Goal: Task Accomplishment & Management: Complete application form

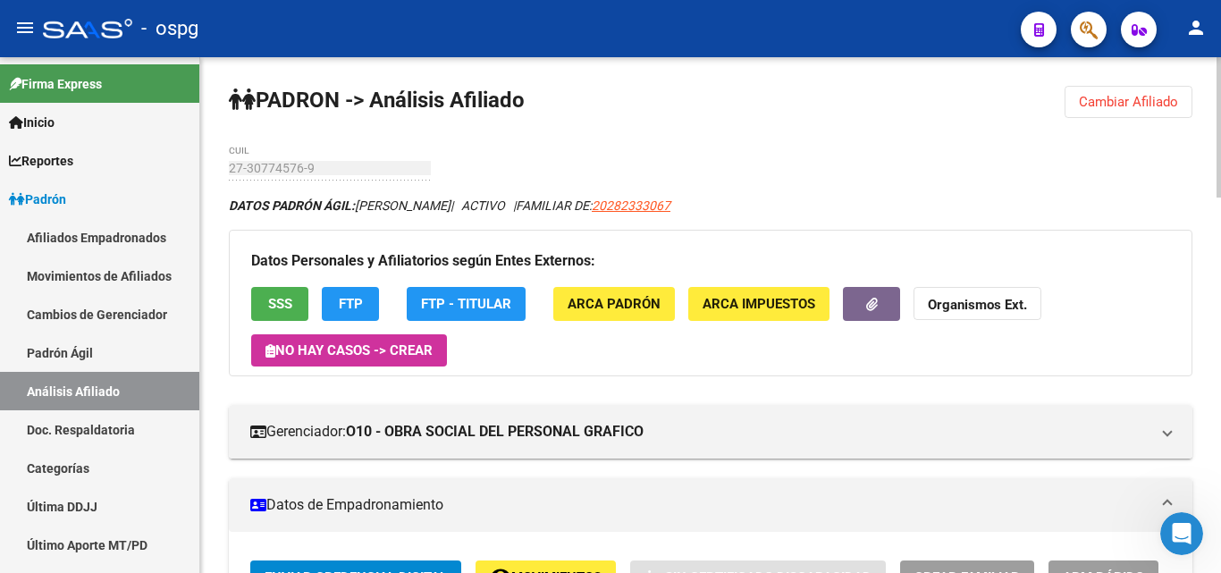
click at [1101, 107] on span "Cambiar Afiliado" at bounding box center [1128, 102] width 99 height 16
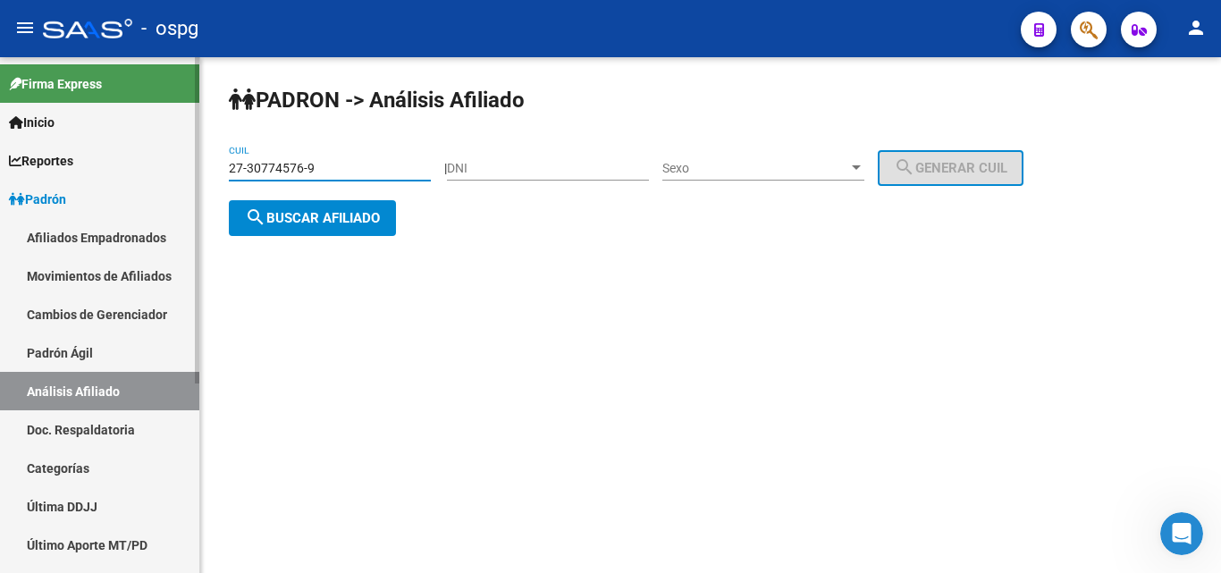
drag, startPoint x: 333, startPoint y: 165, endPoint x: 134, endPoint y: 173, distance: 198.6
click at [136, 173] on mat-sidenav-container "Firma Express Inicio Calendario SSS Instructivos Contacto OS Reportes Ingresos …" at bounding box center [610, 315] width 1221 height 516
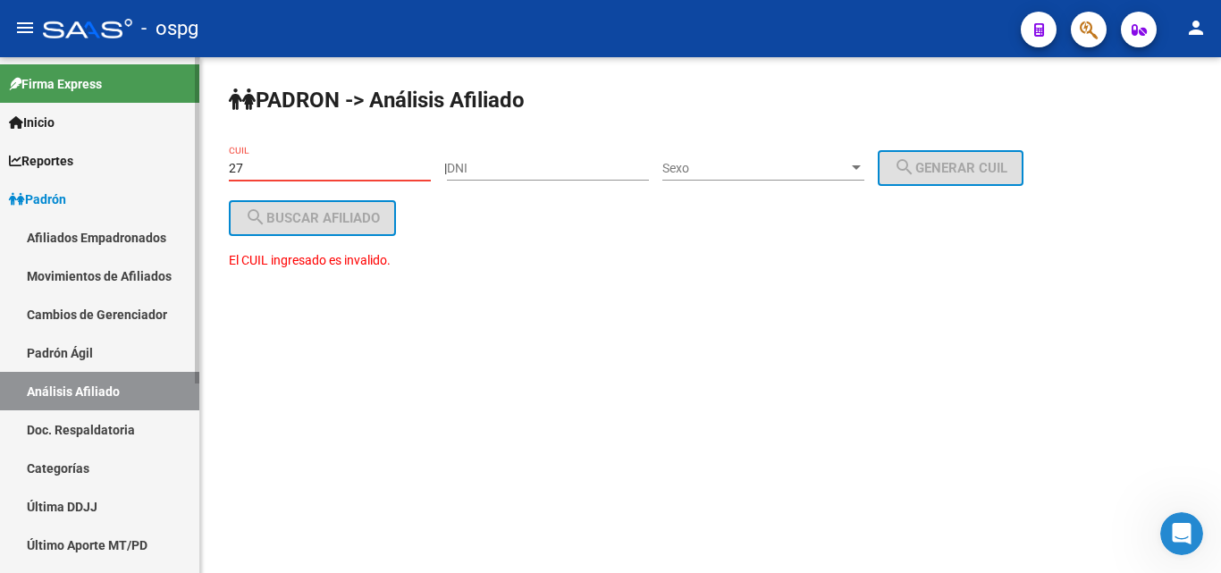
drag, startPoint x: 277, startPoint y: 173, endPoint x: 161, endPoint y: 164, distance: 116.6
click at [164, 164] on mat-sidenav-container "Firma Express Inicio Calendario SSS Instructivos Contacto OS Reportes Ingresos …" at bounding box center [610, 315] width 1221 height 516
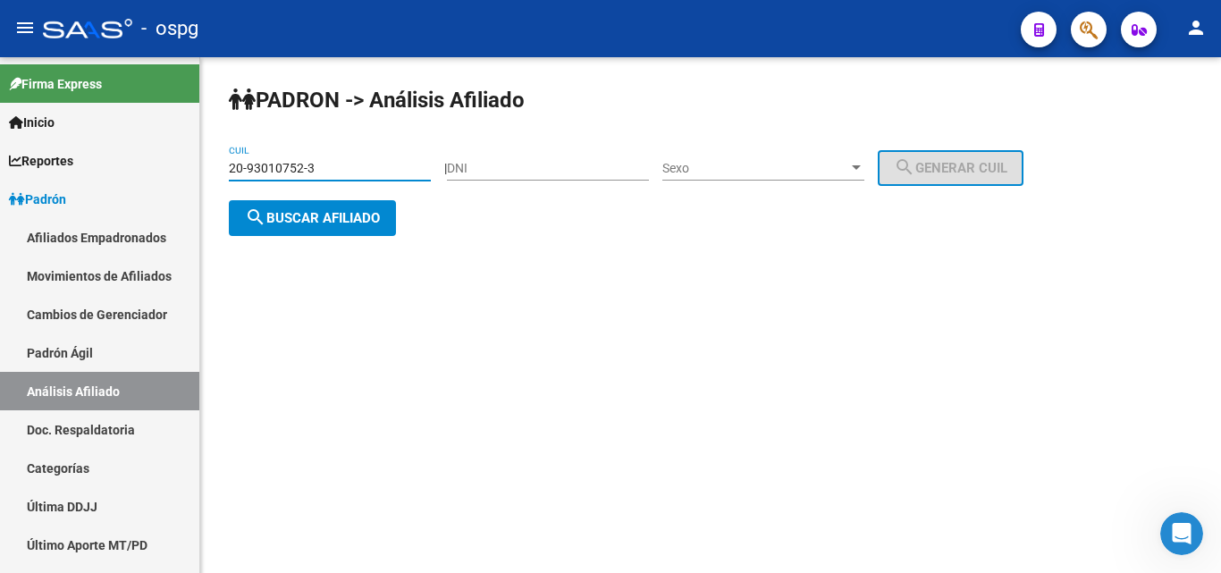
type input "20-93010752-3"
click at [315, 210] on span "search Buscar afiliado" at bounding box center [312, 218] width 135 height 16
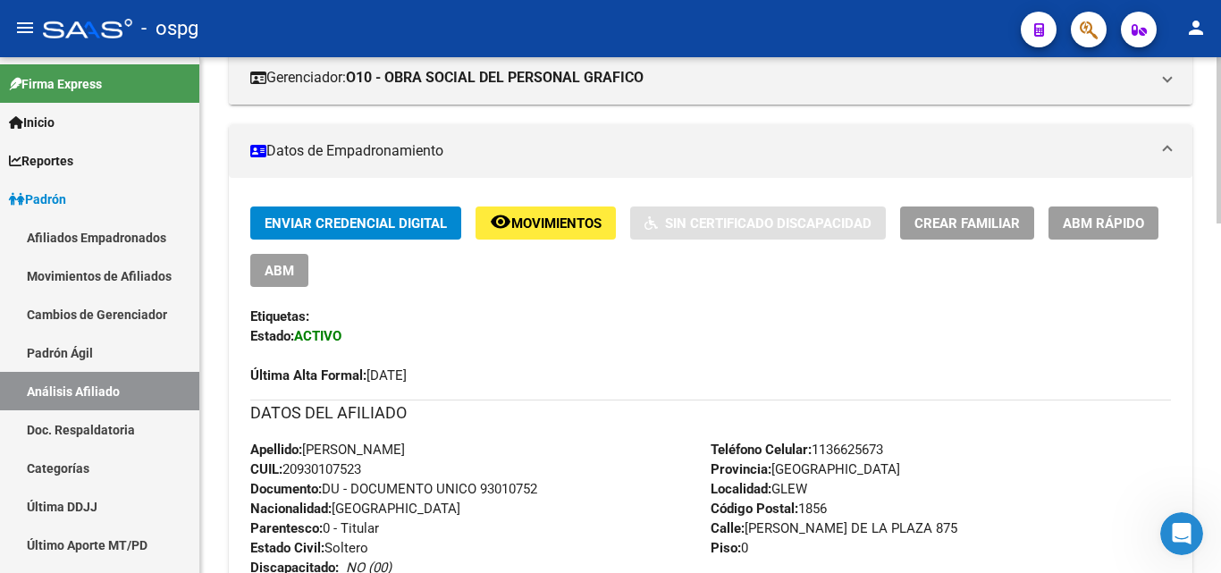
scroll to position [314, 0]
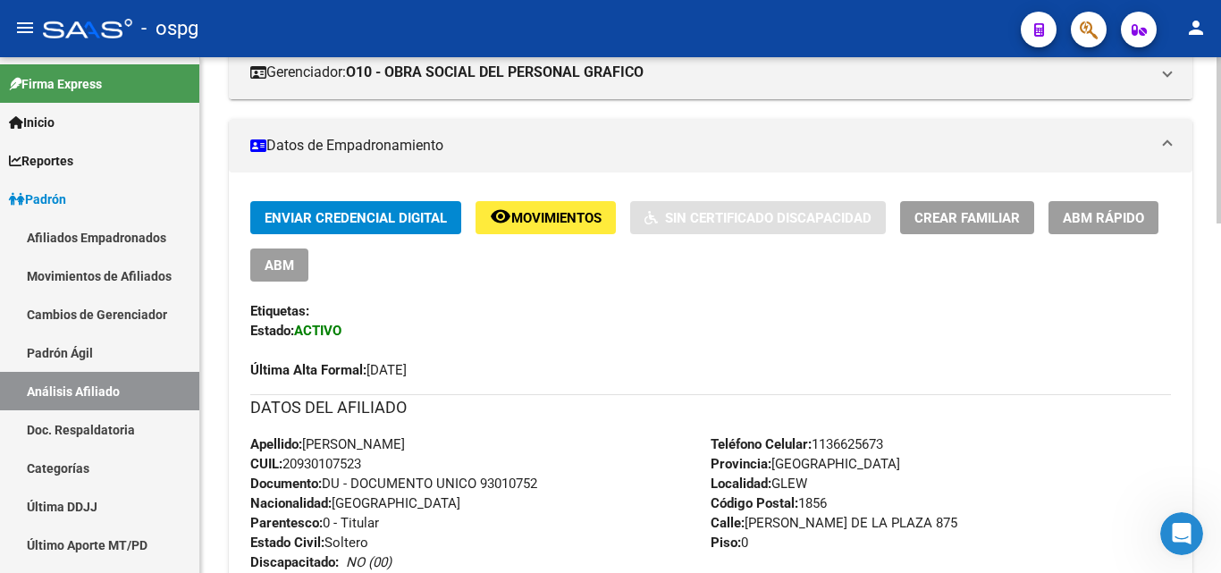
click at [1220, 304] on div at bounding box center [1219, 241] width 4 height 166
click at [990, 219] on span "Crear Familiar" at bounding box center [967, 218] width 105 height 16
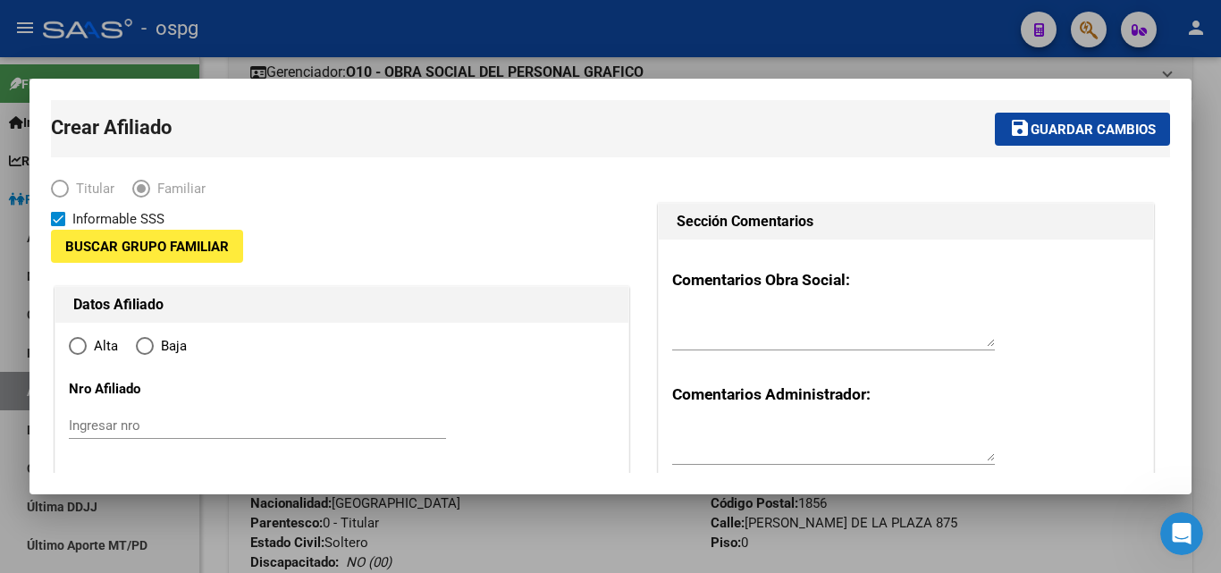
type input "30-71216918-0"
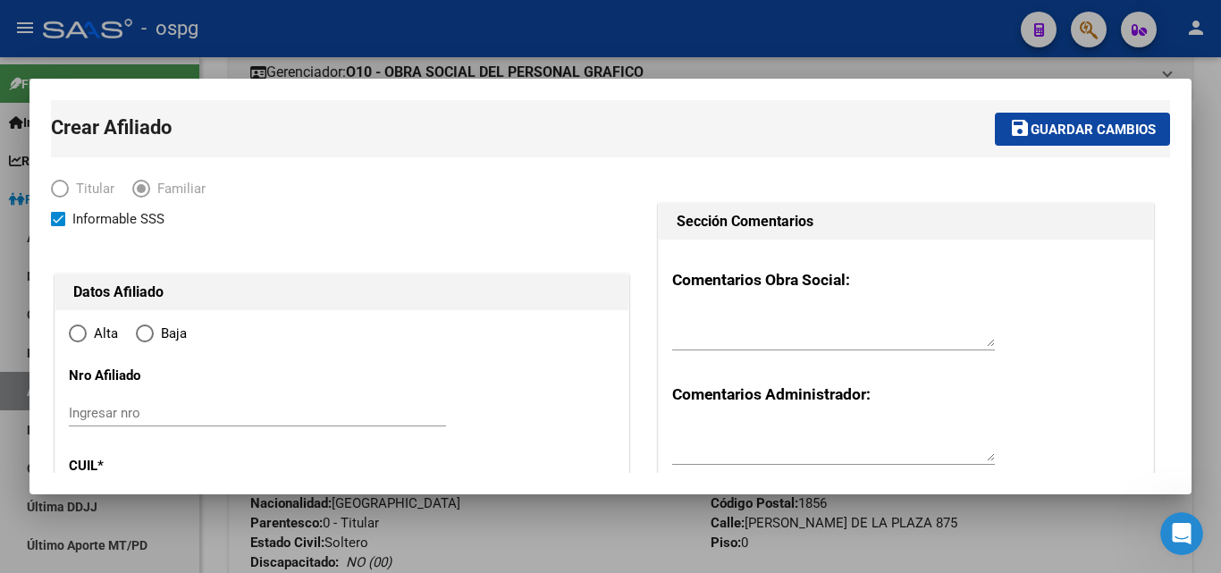
radio input "true"
type input "GLEW"
type input "1856"
type input "VICTORINO DE LA PLAZA"
type input "875"
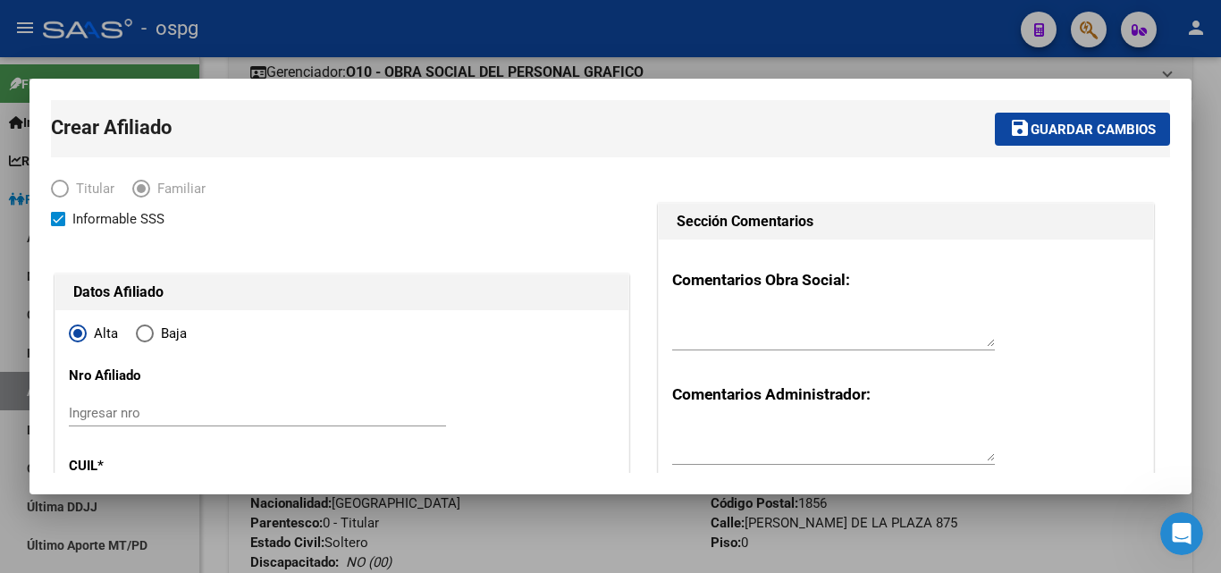
type input "0"
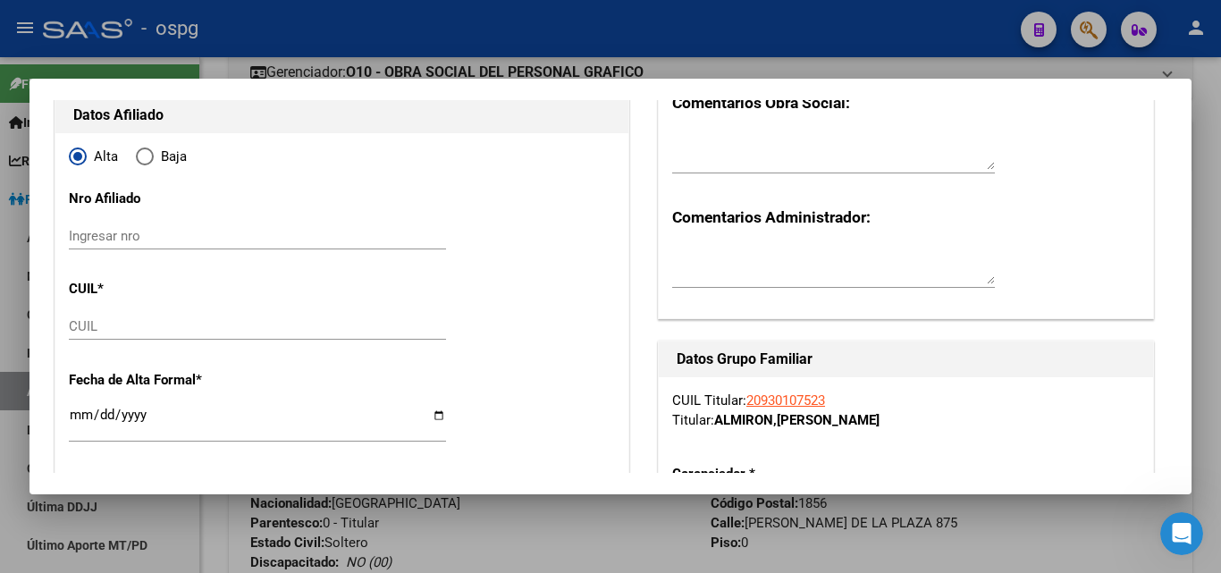
scroll to position [192, 0]
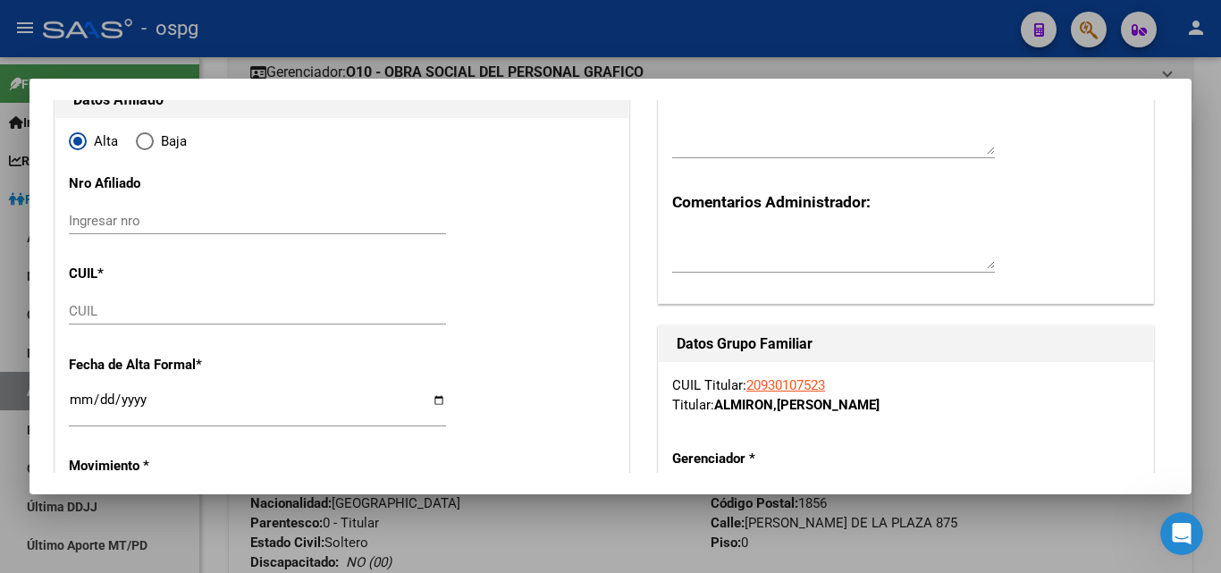
click at [128, 304] on input "CUIL" at bounding box center [257, 311] width 377 height 16
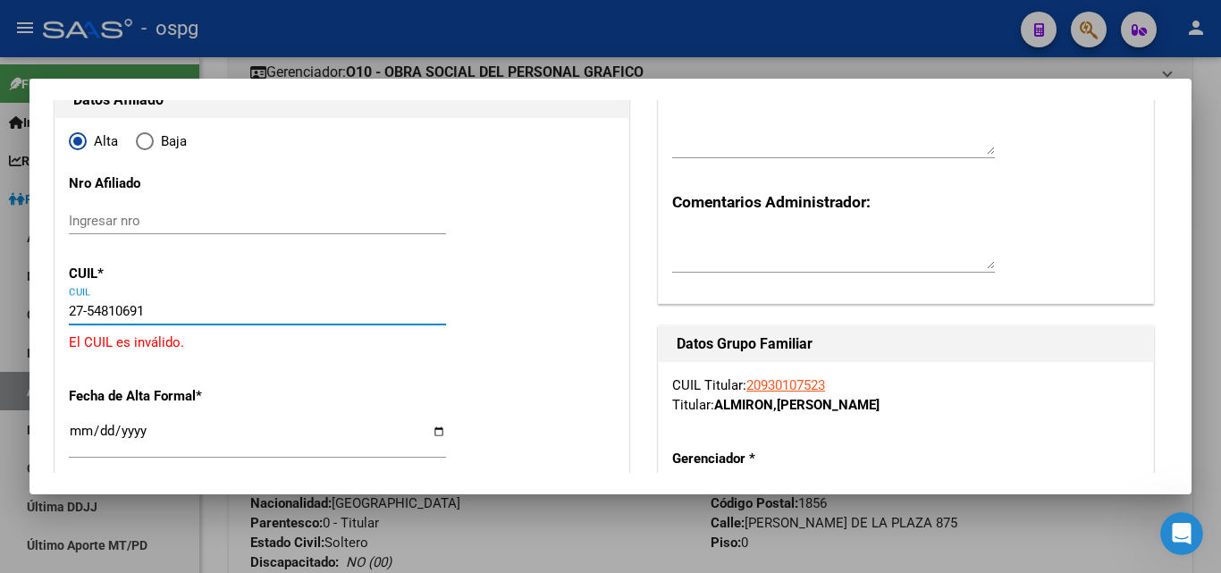
type input "27-54810691-0"
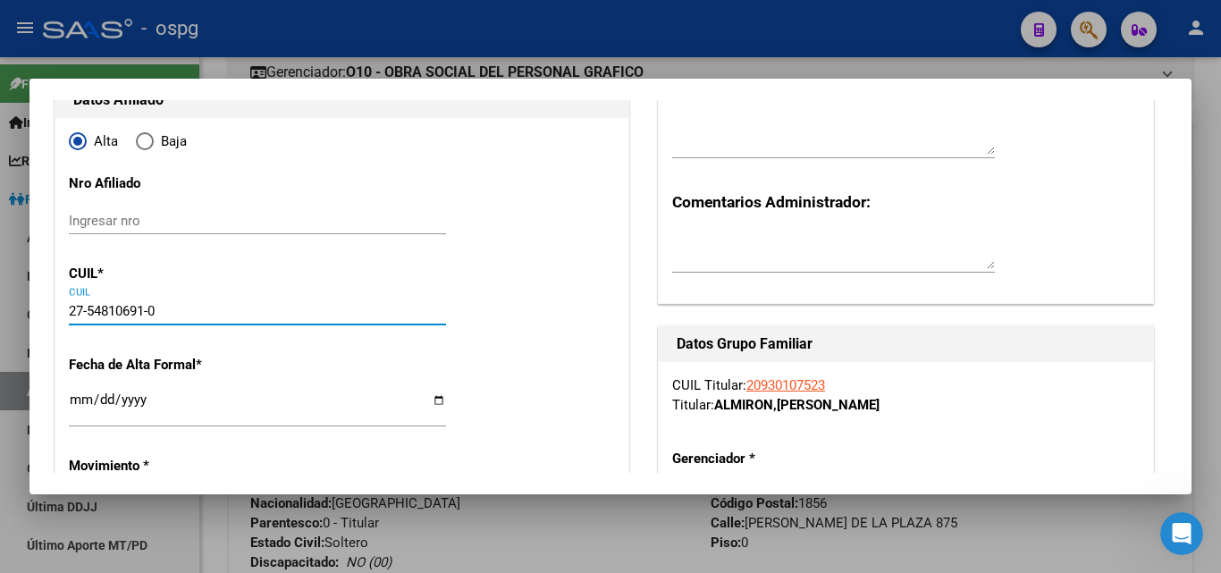
type input "54810691"
type input "ALMIRON"
type input "DELFINA"
type input "[DATE]"
type input "[GEOGRAPHIC_DATA][PERSON_NAME]"
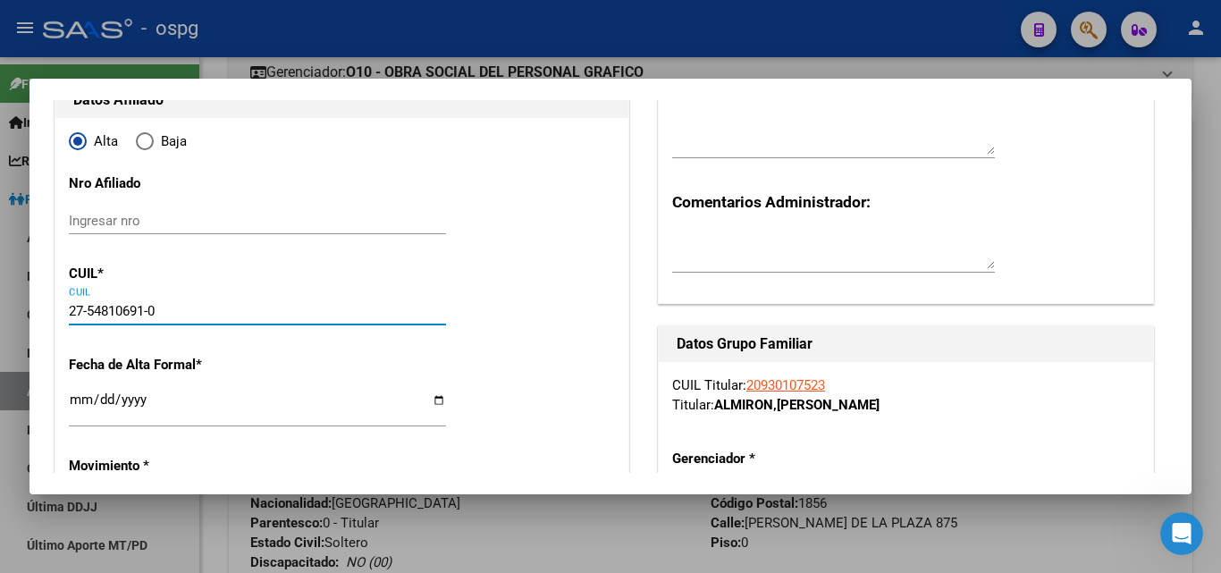
type input "1832"
type input "ESPRONCEDA"
type input "220"
type input "27-54810691-0"
click at [79, 397] on input "Ingresar fecha" at bounding box center [257, 406] width 377 height 29
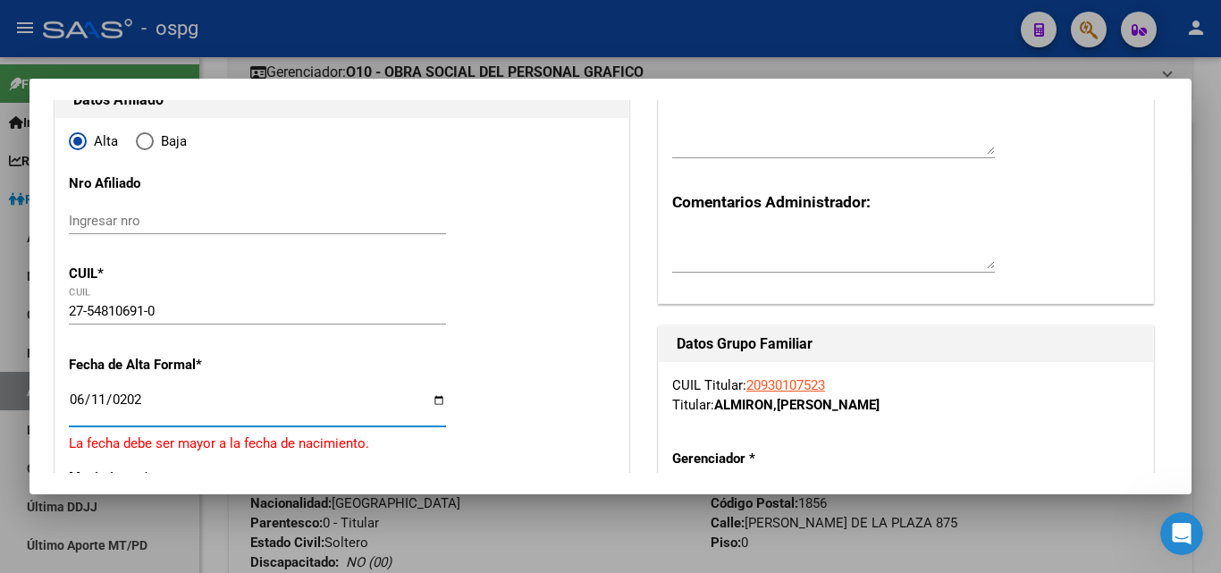
type input "[DATE]"
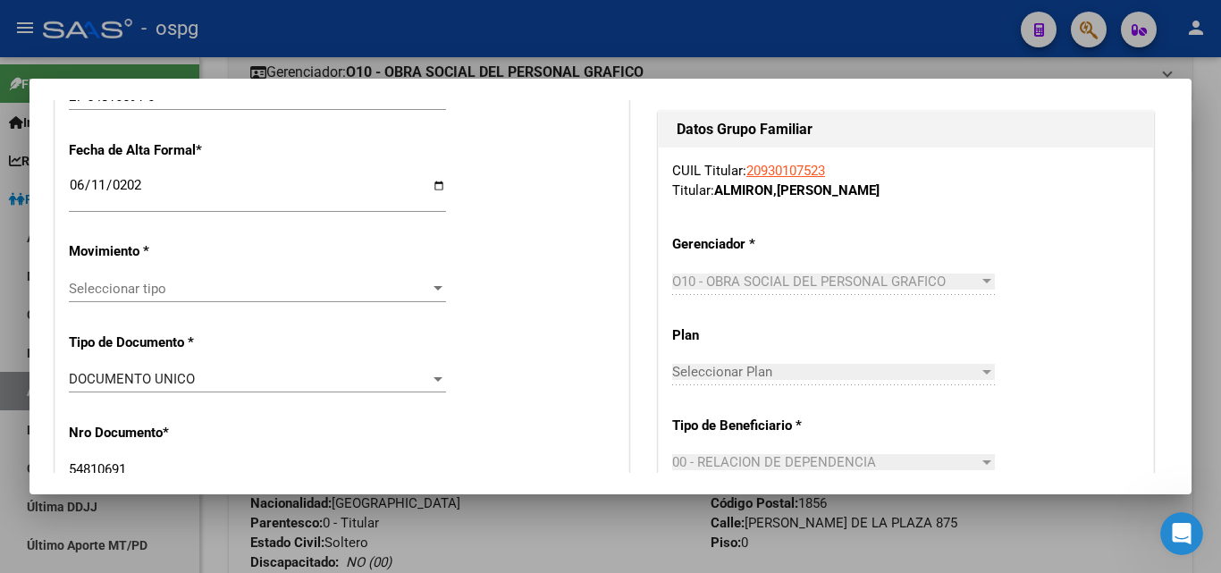
scroll to position [428, 0]
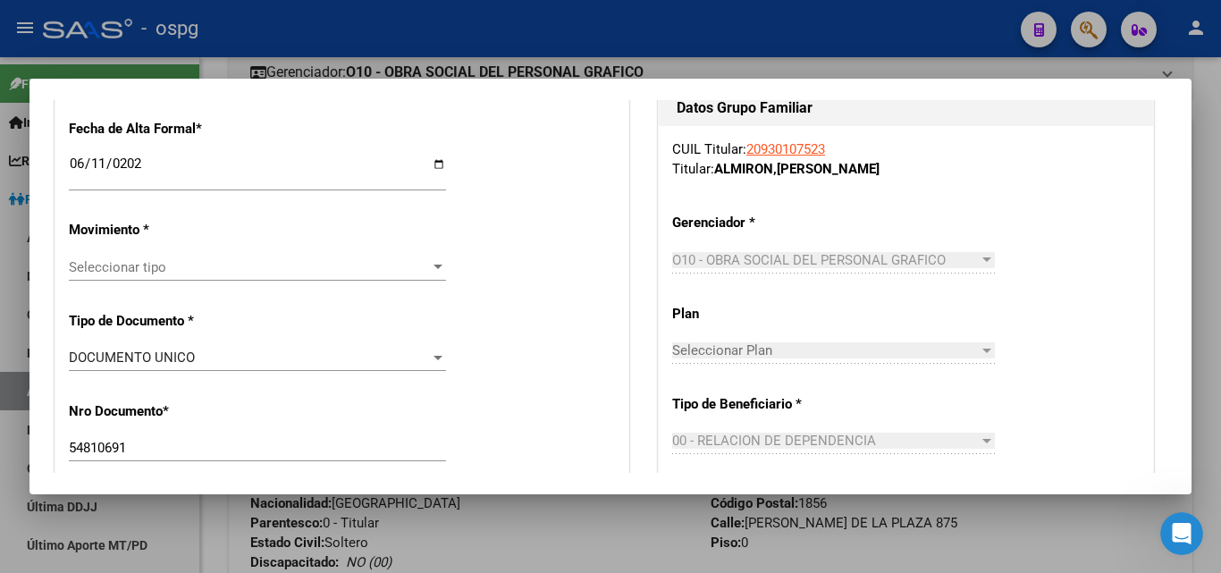
click at [437, 271] on div at bounding box center [438, 267] width 16 height 14
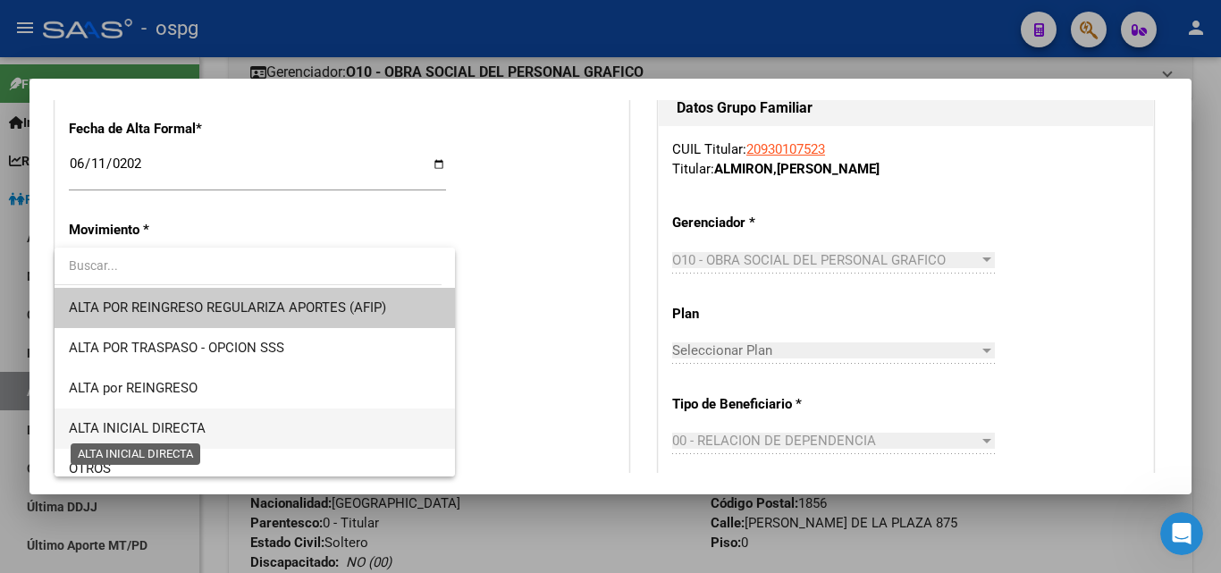
click at [158, 429] on span "ALTA INICIAL DIRECTA" at bounding box center [137, 428] width 137 height 16
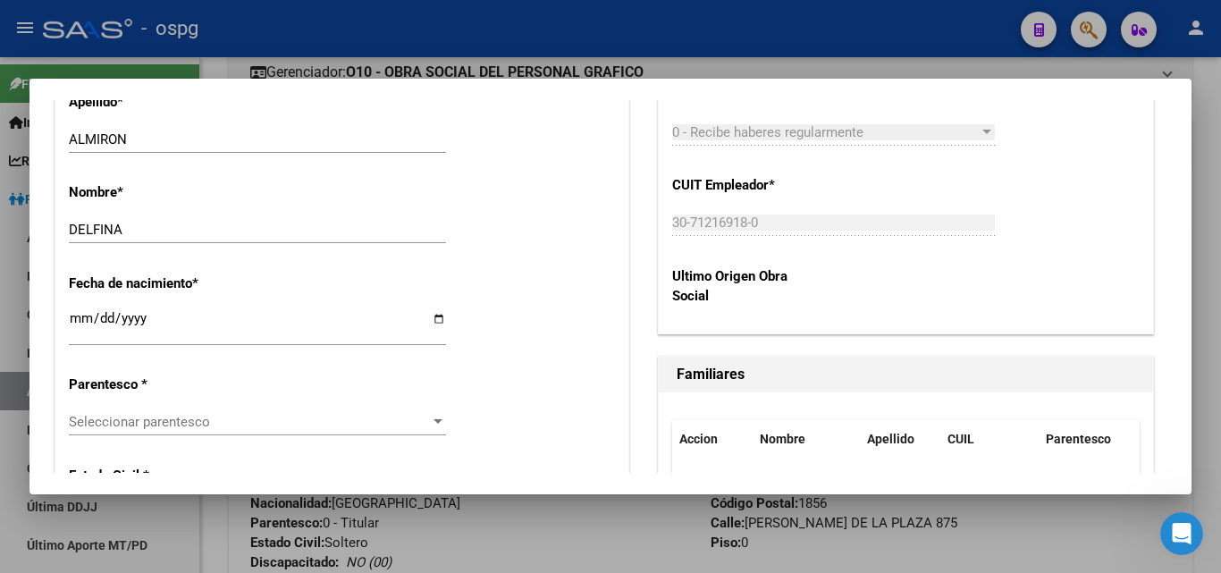
scroll to position [864, 0]
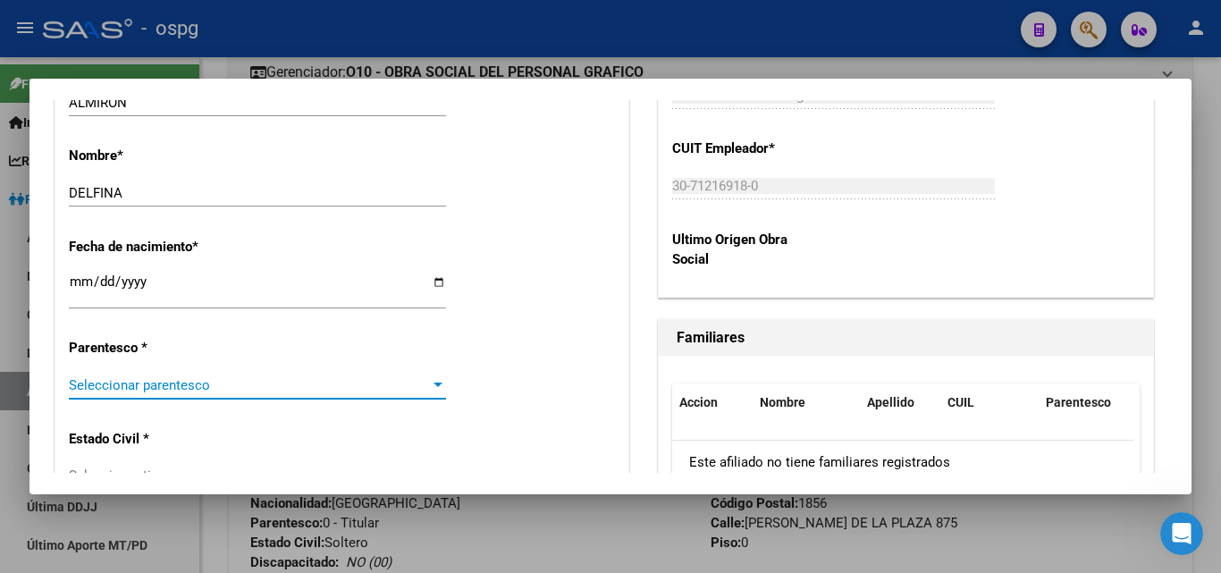
click at [435, 383] on div at bounding box center [438, 385] width 16 height 14
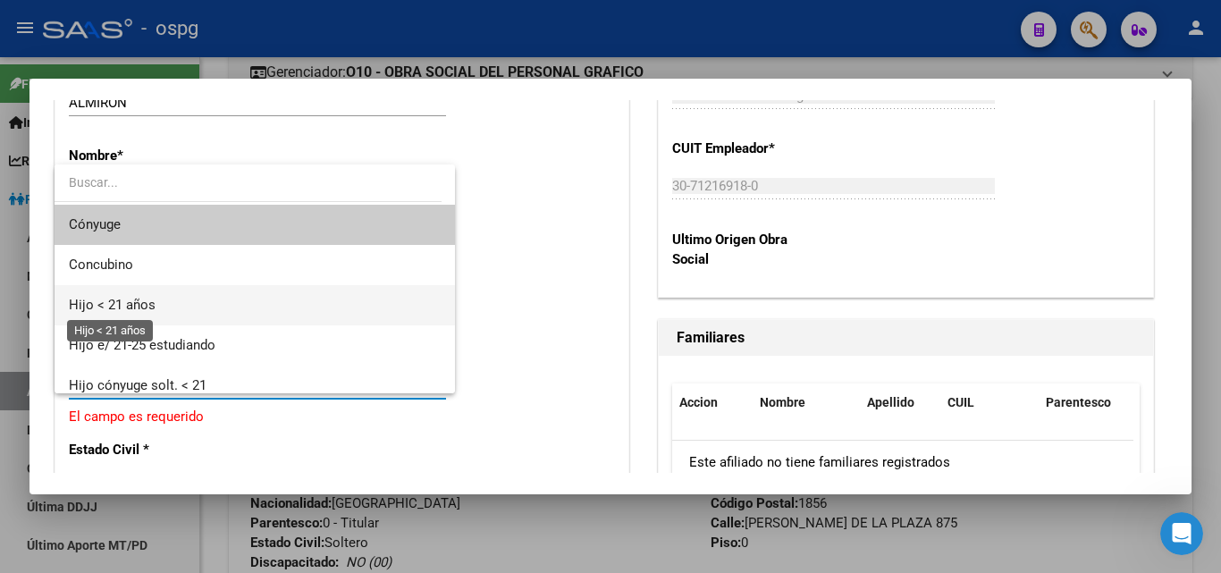
click at [142, 308] on span "Hijo < 21 años" at bounding box center [112, 305] width 87 height 16
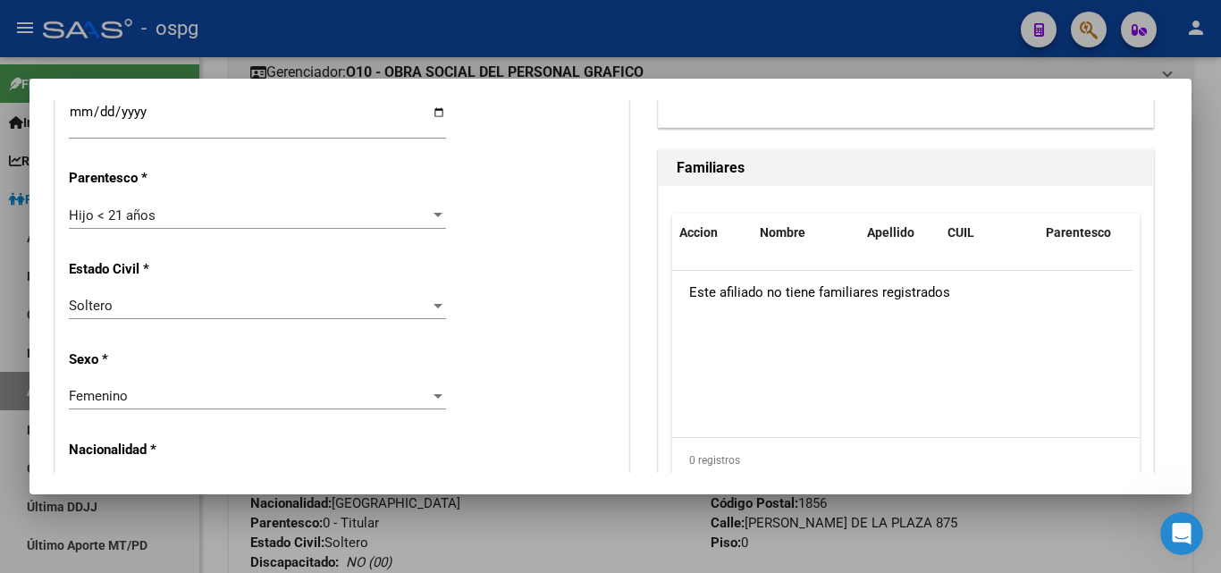
scroll to position [1041, 0]
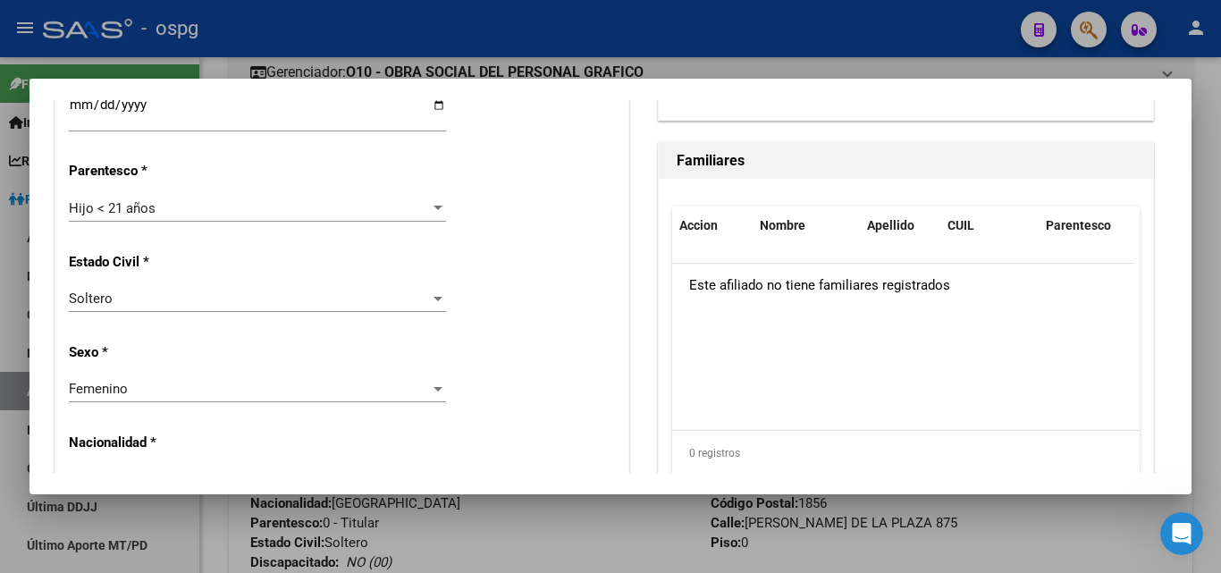
click at [1030, 73] on div at bounding box center [610, 286] width 1221 height 573
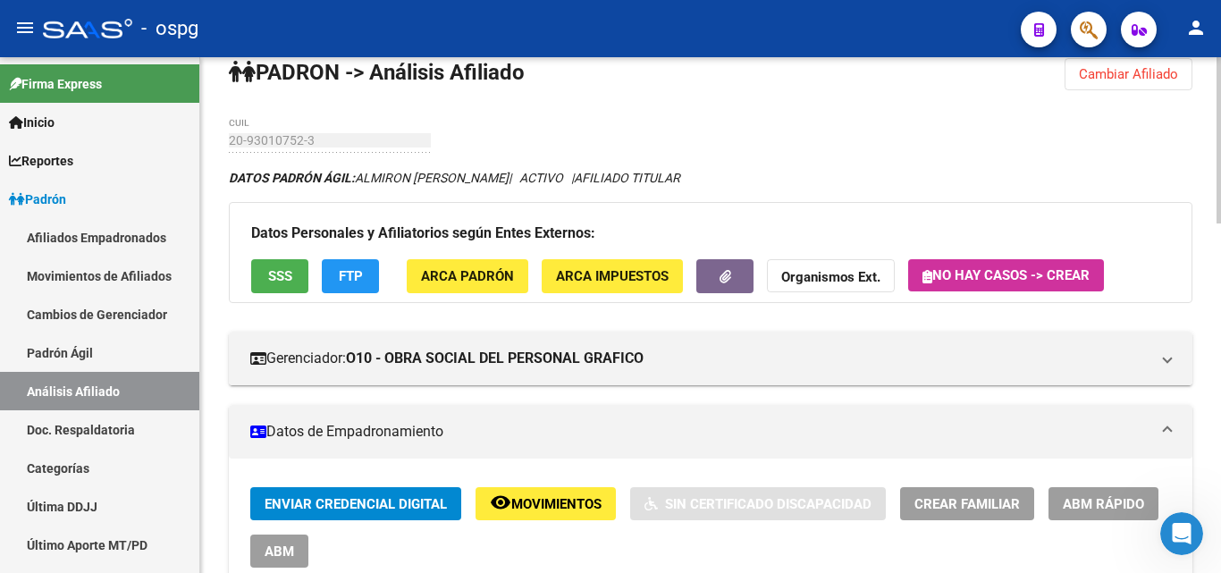
scroll to position [0, 0]
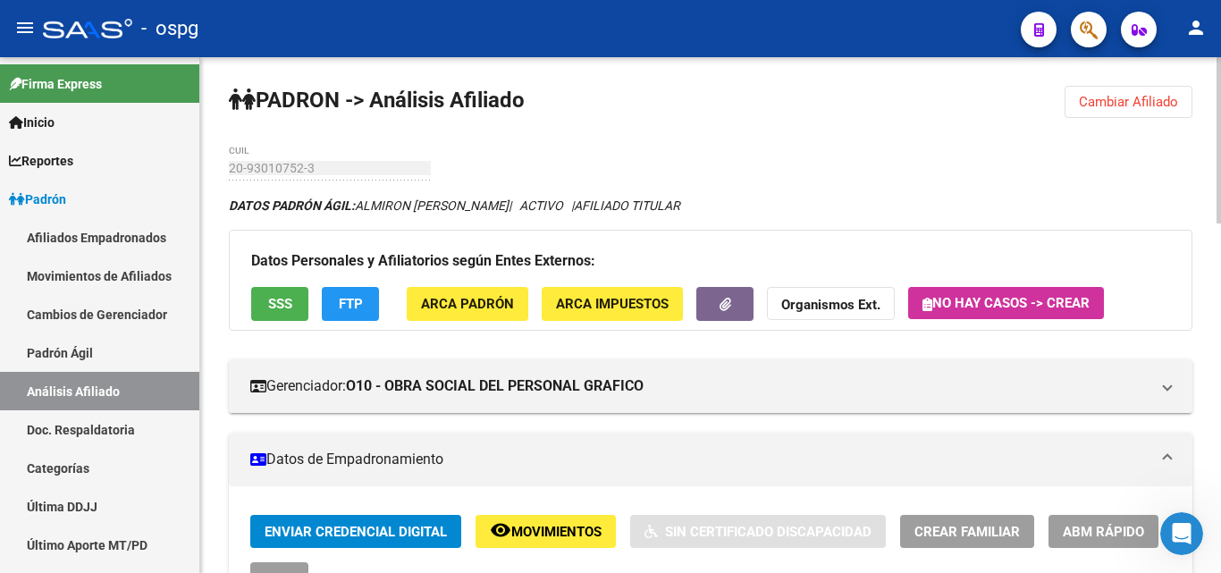
click at [1151, 95] on span "Cambiar Afiliado" at bounding box center [1128, 102] width 99 height 16
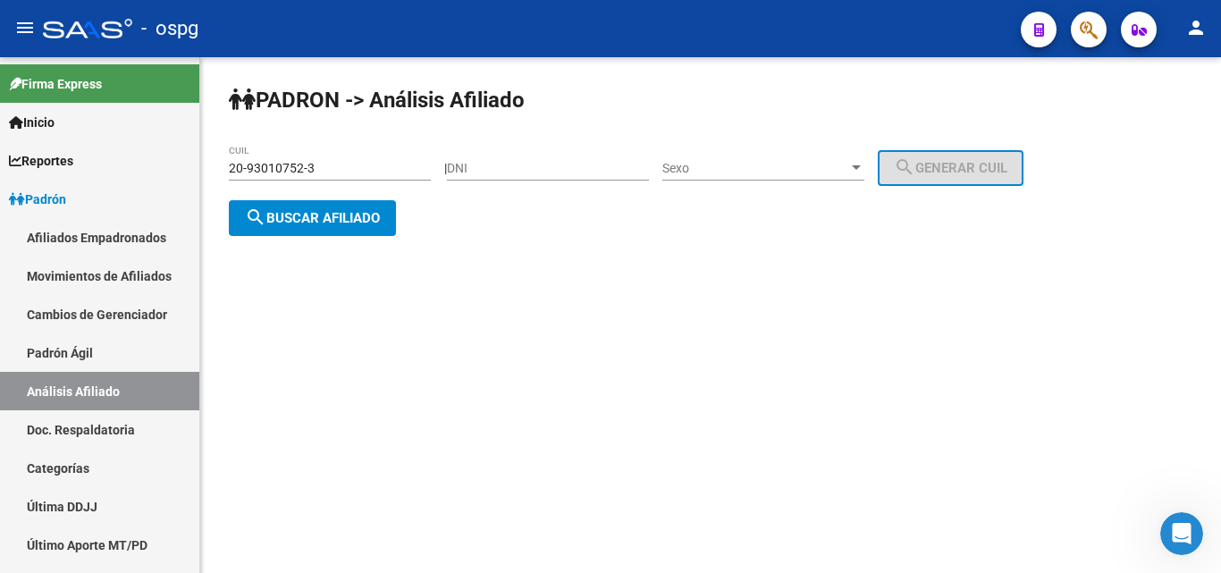
click at [291, 216] on span "search Buscar afiliado" at bounding box center [312, 218] width 135 height 16
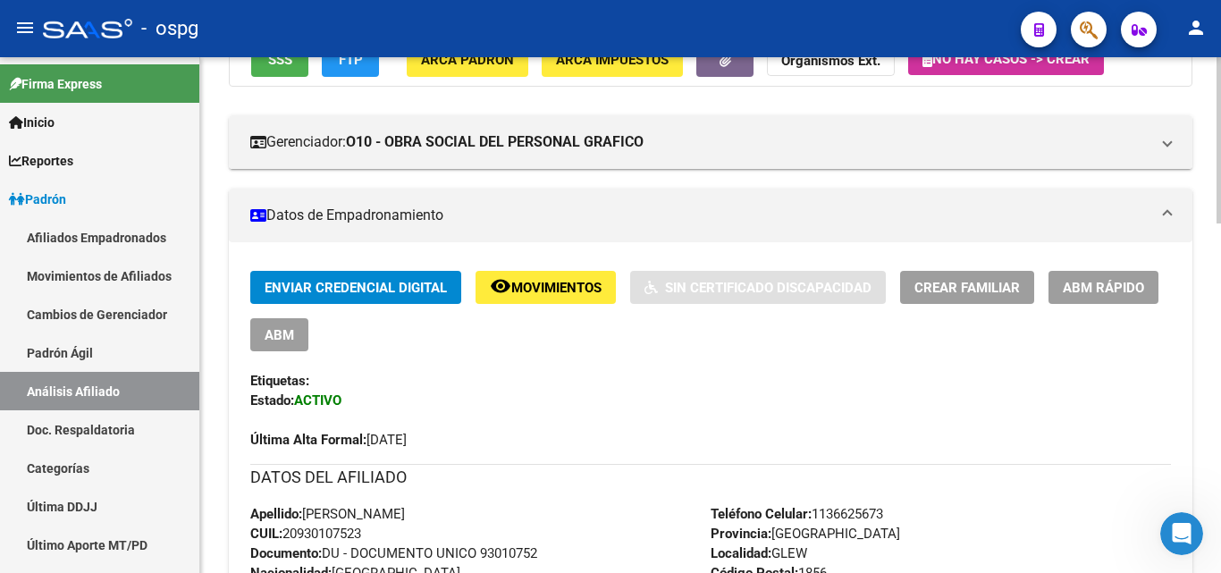
scroll to position [241, 0]
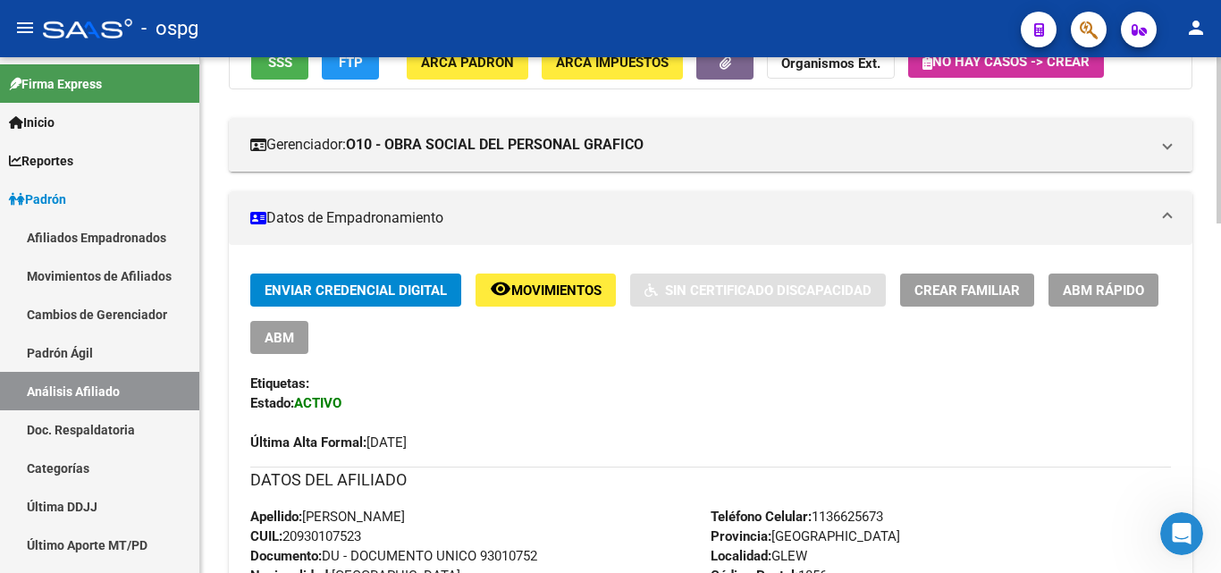
click at [989, 294] on span "Crear Familiar" at bounding box center [967, 290] width 105 height 16
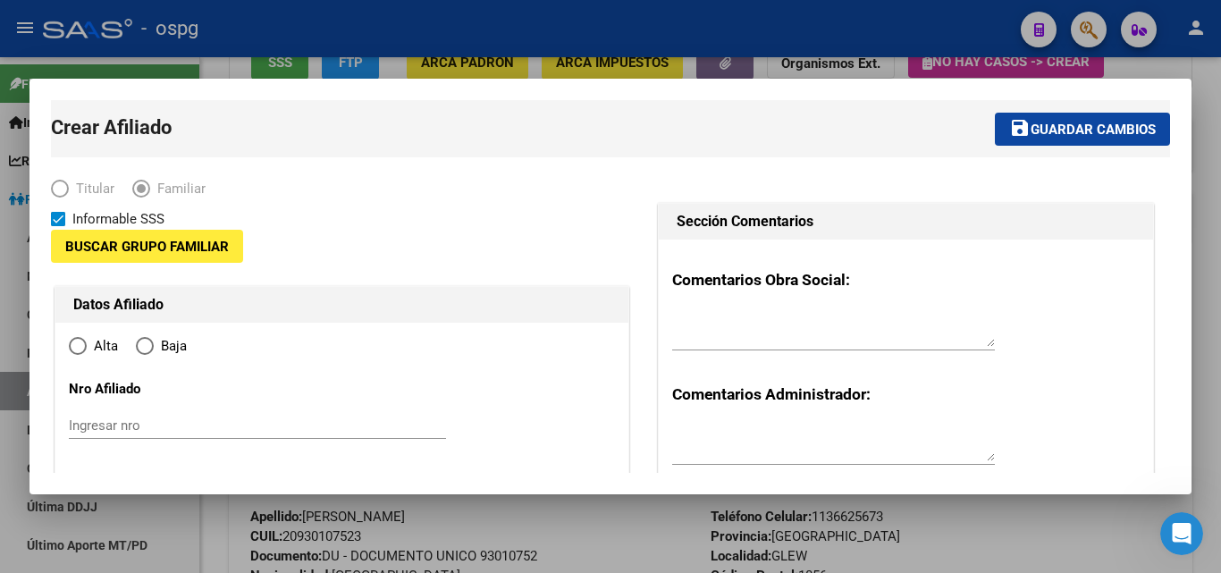
type input "30-71216918-0"
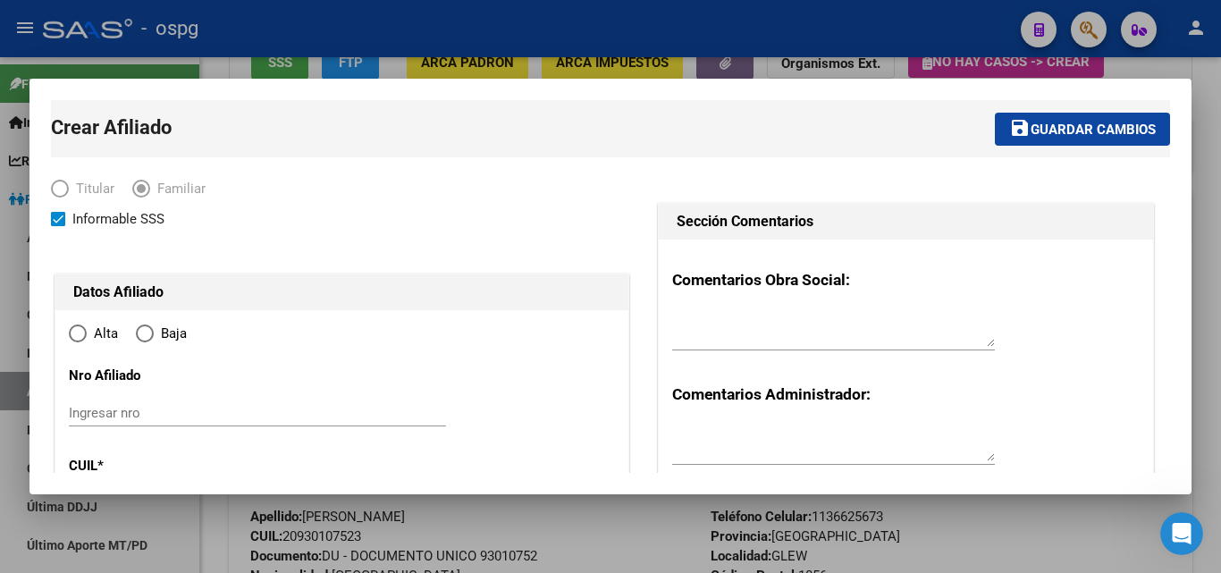
type input "GLEW"
type input "1856"
type input "VICTORINO DE LA PLAZA"
type input "875"
type input "0"
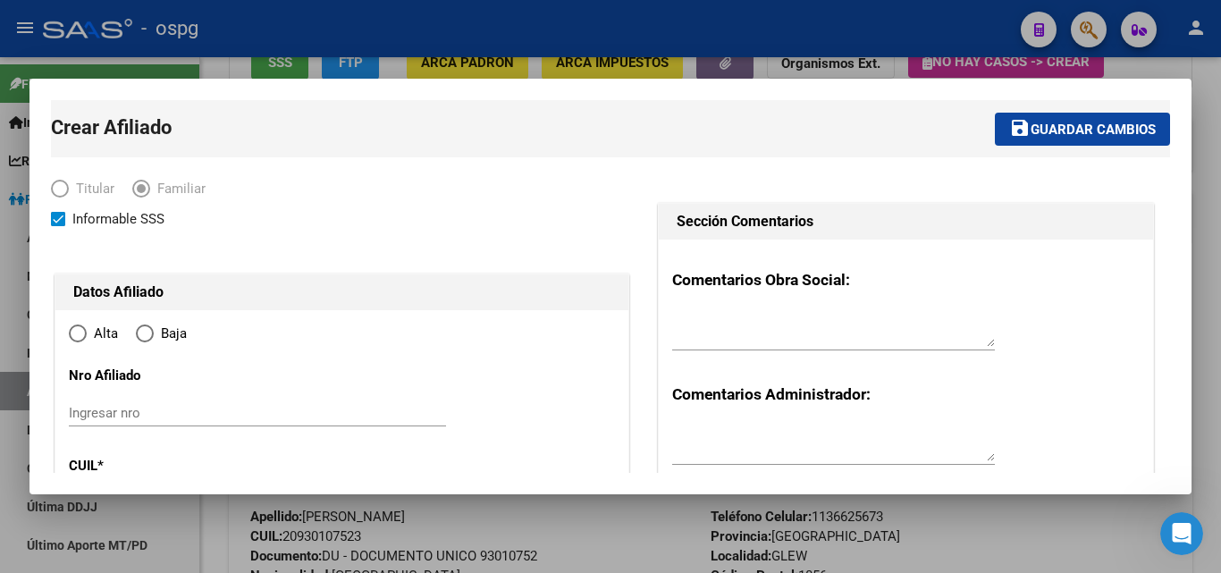
radio input "true"
type input "30-71216918-0"
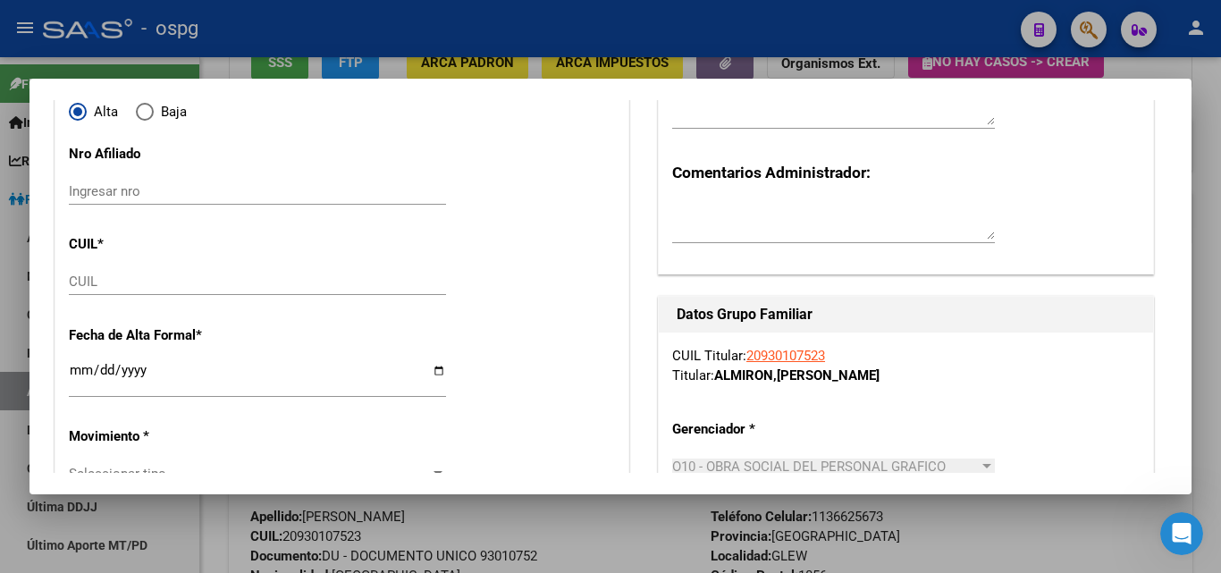
scroll to position [229, 0]
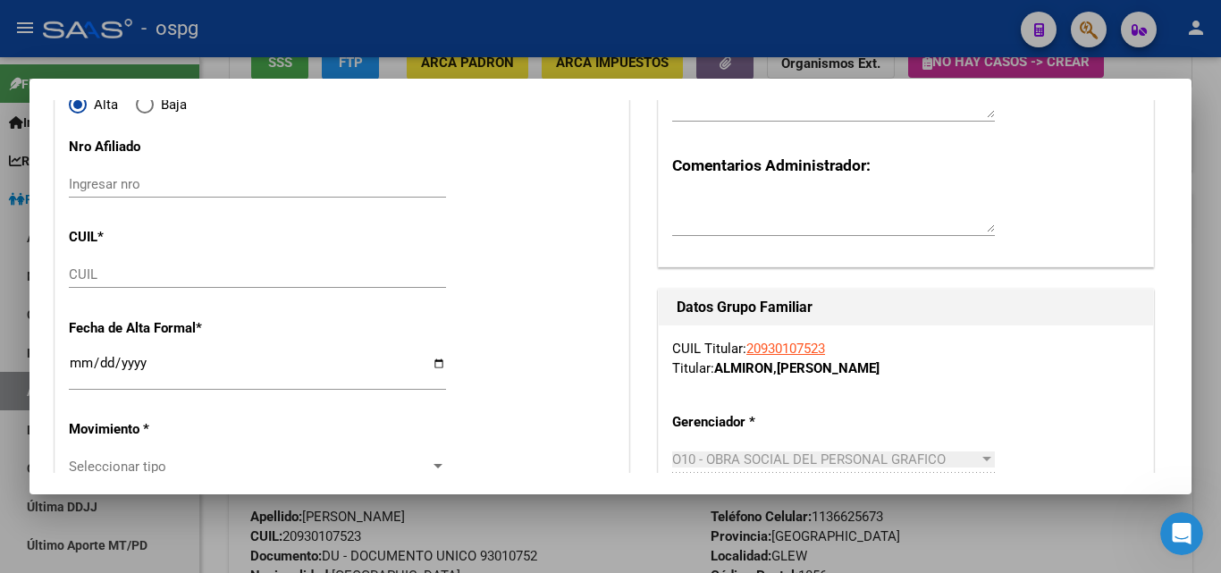
click at [94, 274] on input "CUIL" at bounding box center [257, 274] width 377 height 16
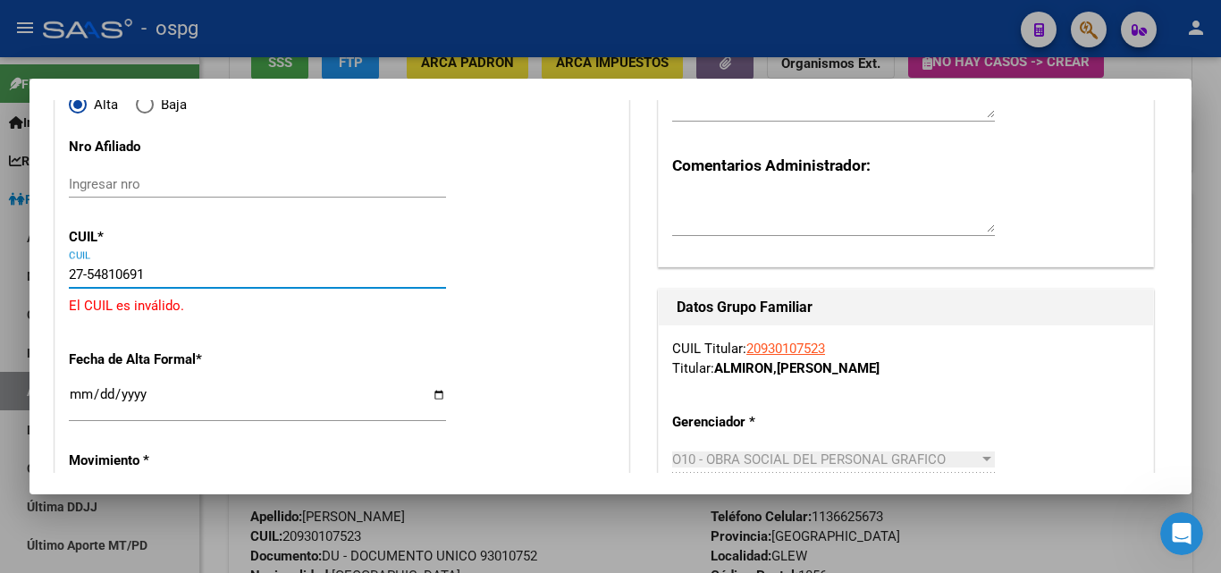
type input "27-54810691-0"
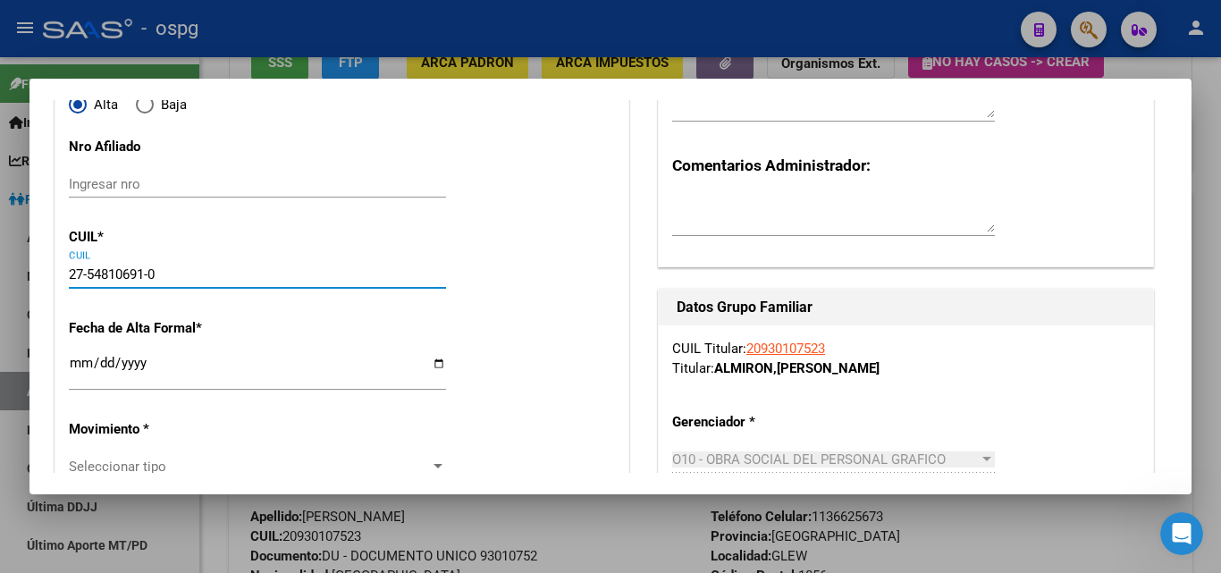
type input "54810691"
type input "ALMIRON"
type input "DELFINA"
type input "[DATE]"
type input "[GEOGRAPHIC_DATA][PERSON_NAME]"
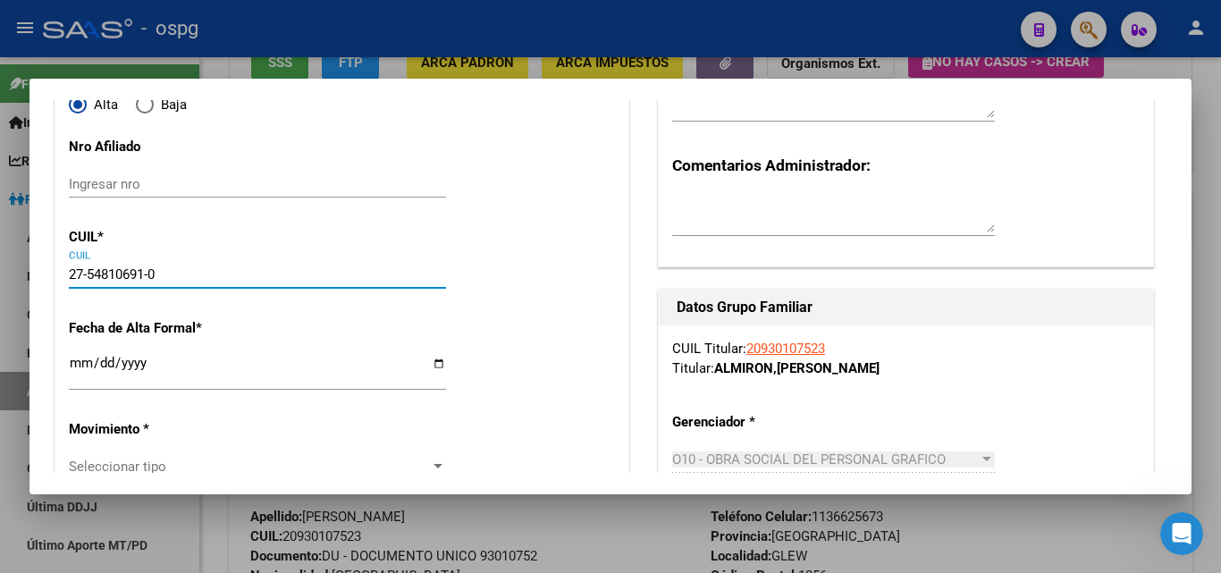
type input "1832"
type input "ESPRONCEDA"
type input "220"
type input "27-54810691-0"
click at [80, 362] on input "Ingresar fecha" at bounding box center [257, 370] width 377 height 29
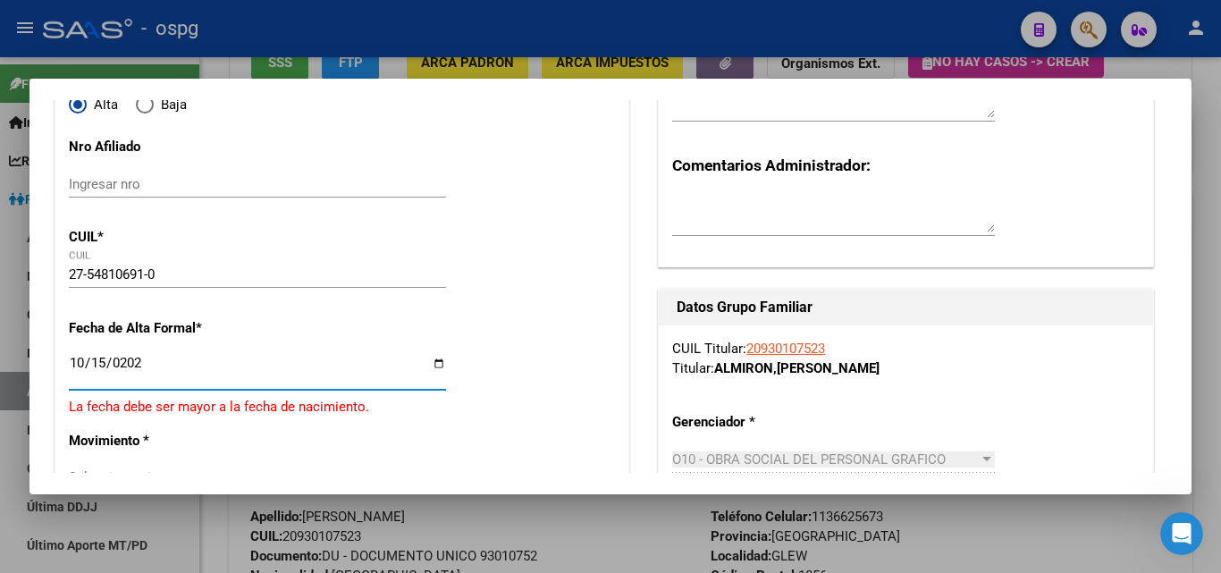
type input "[DATE]"
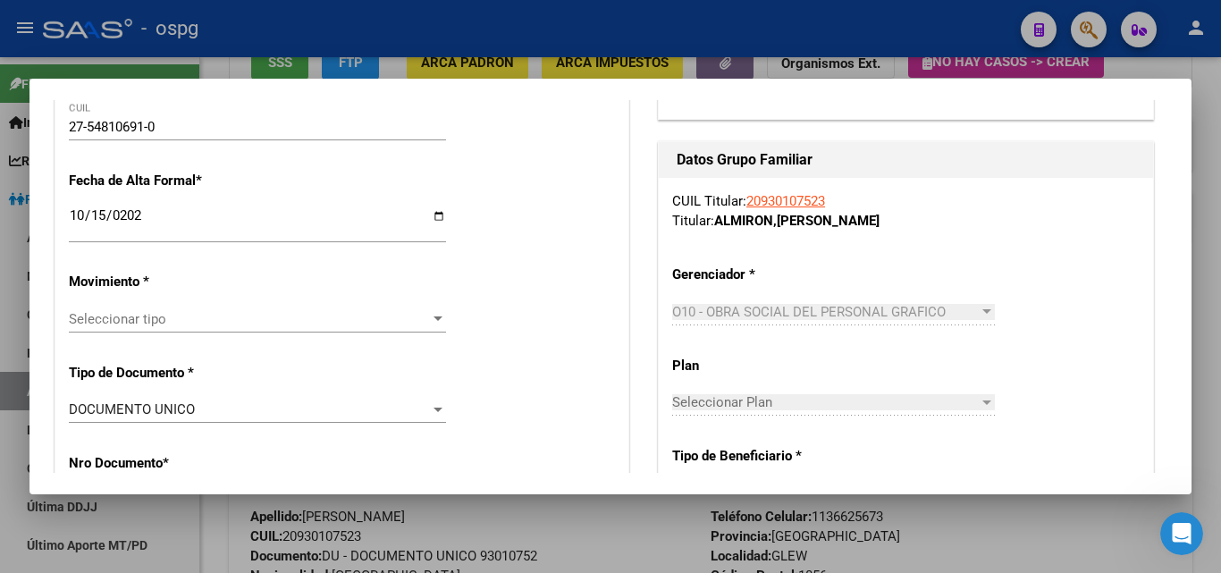
scroll to position [399, 0]
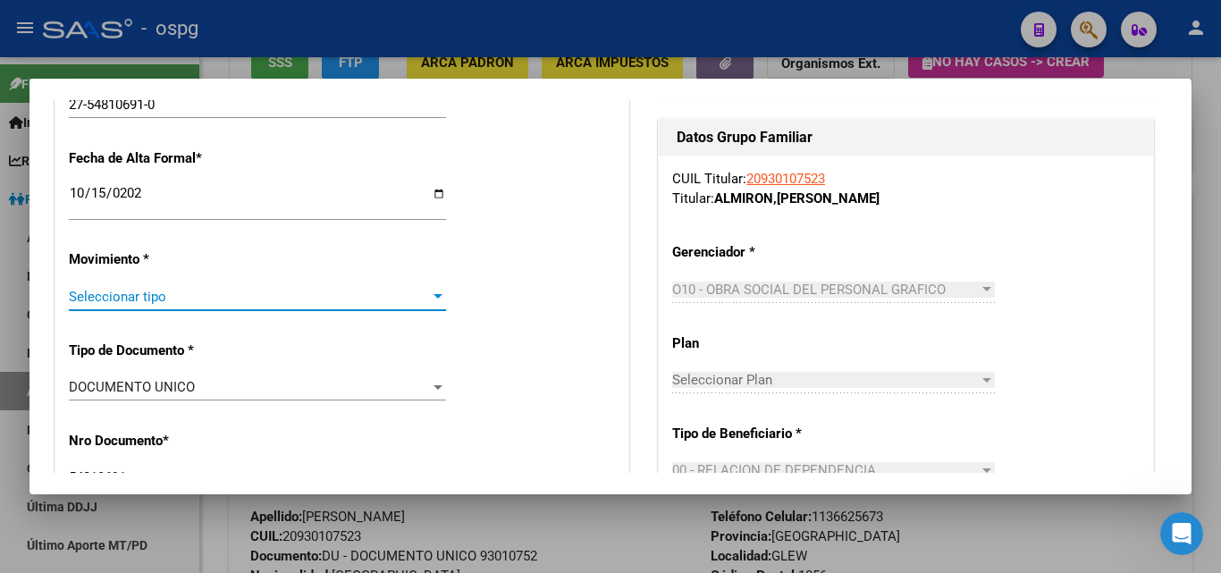
click at [440, 298] on div at bounding box center [438, 297] width 16 height 14
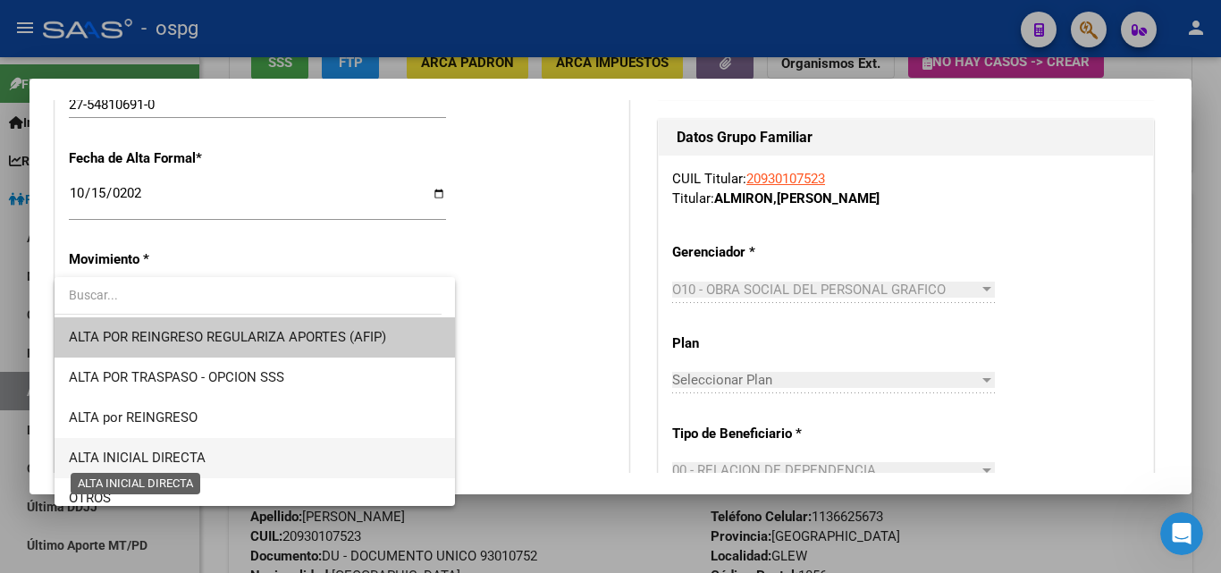
click at [182, 456] on span "ALTA INICIAL DIRECTA" at bounding box center [137, 458] width 137 height 16
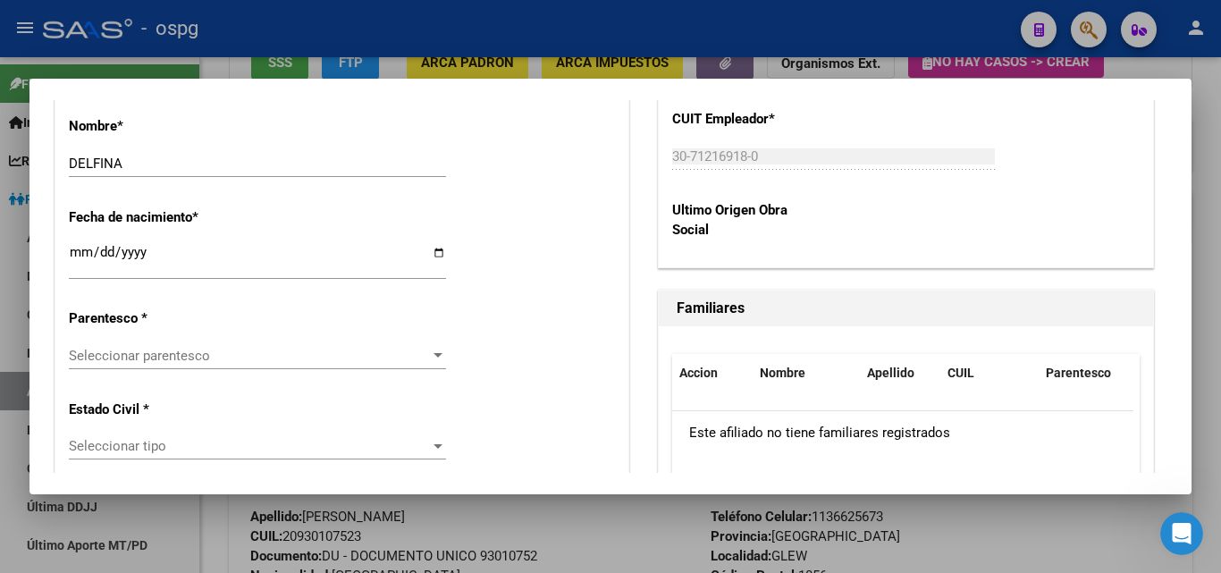
scroll to position [923, 0]
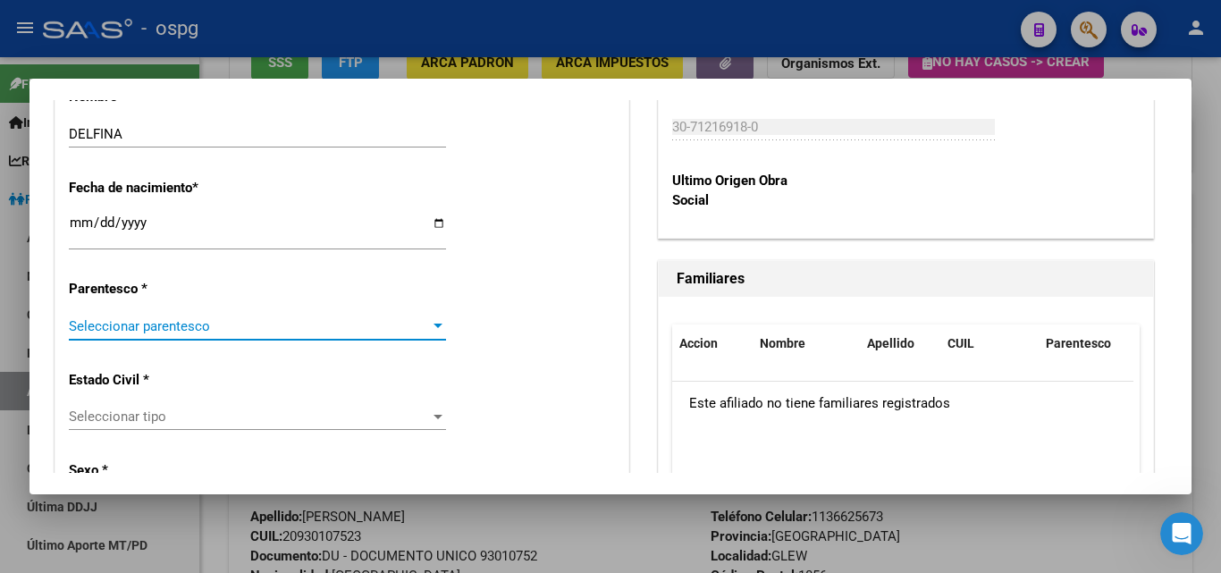
click at [435, 327] on div at bounding box center [438, 326] width 9 height 4
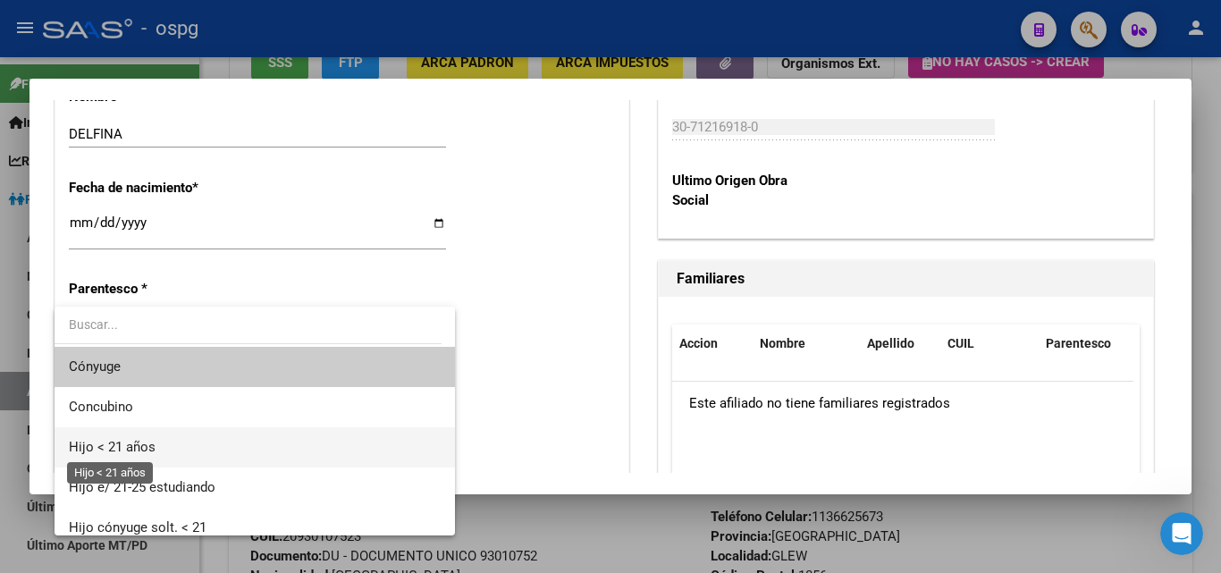
click at [117, 447] on span "Hijo < 21 años" at bounding box center [112, 447] width 87 height 16
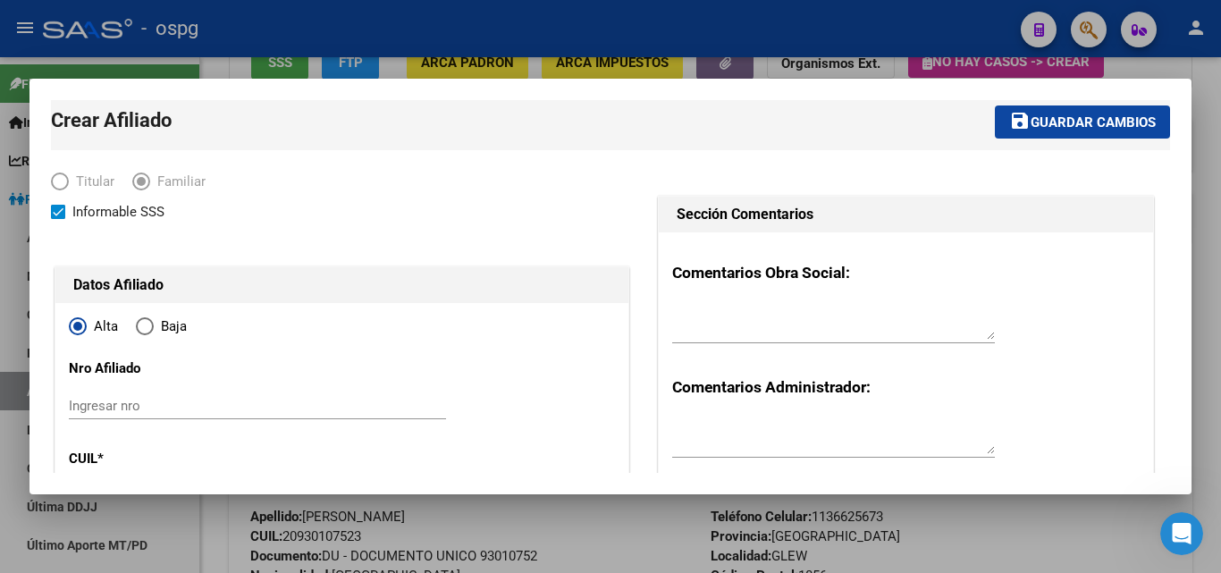
scroll to position [0, 0]
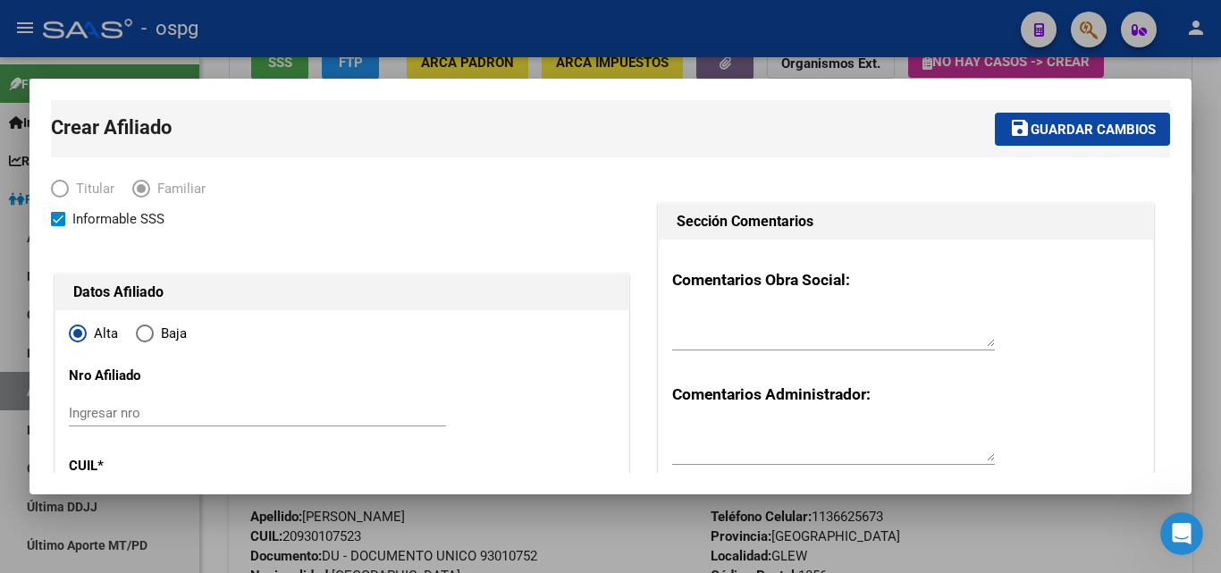
click at [1090, 130] on span "Guardar cambios" at bounding box center [1093, 130] width 125 height 16
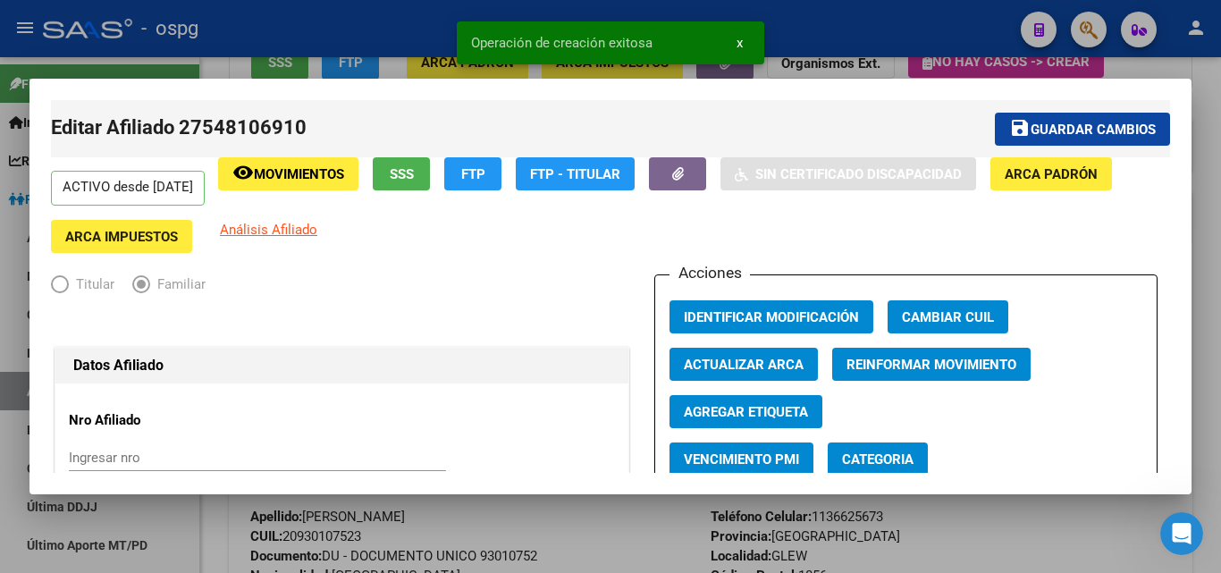
click at [1198, 102] on div at bounding box center [610, 286] width 1221 height 573
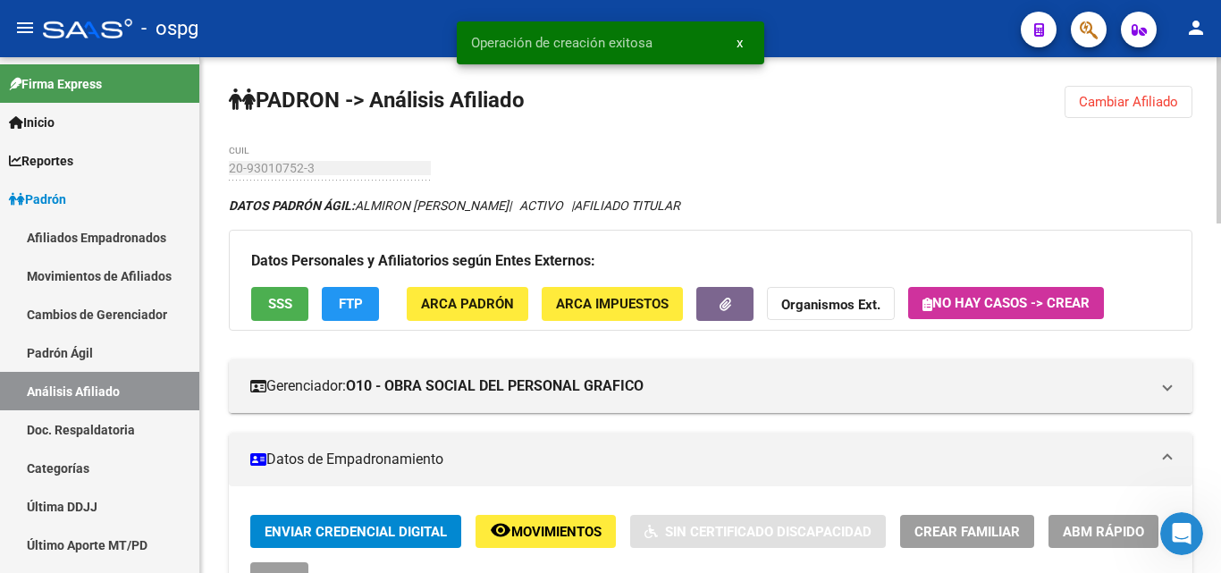
click at [1220, 34] on div "menu - ospg person Firma Express Inicio Calendario SSS Instructivos Contacto OS…" at bounding box center [610, 286] width 1221 height 573
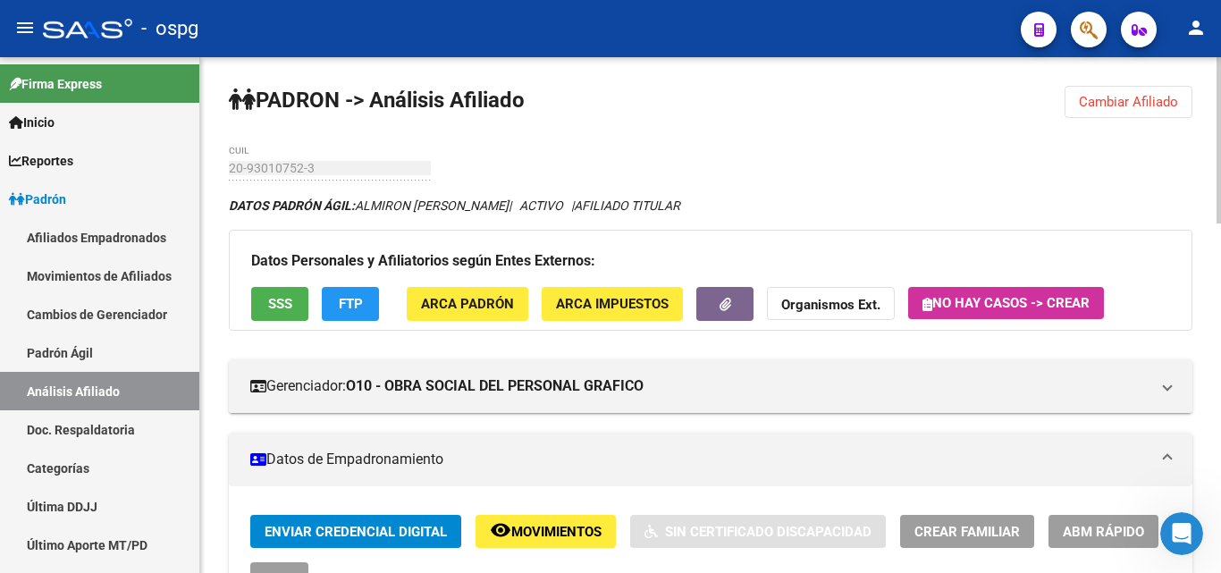
click at [1108, 103] on span "Cambiar Afiliado" at bounding box center [1128, 102] width 99 height 16
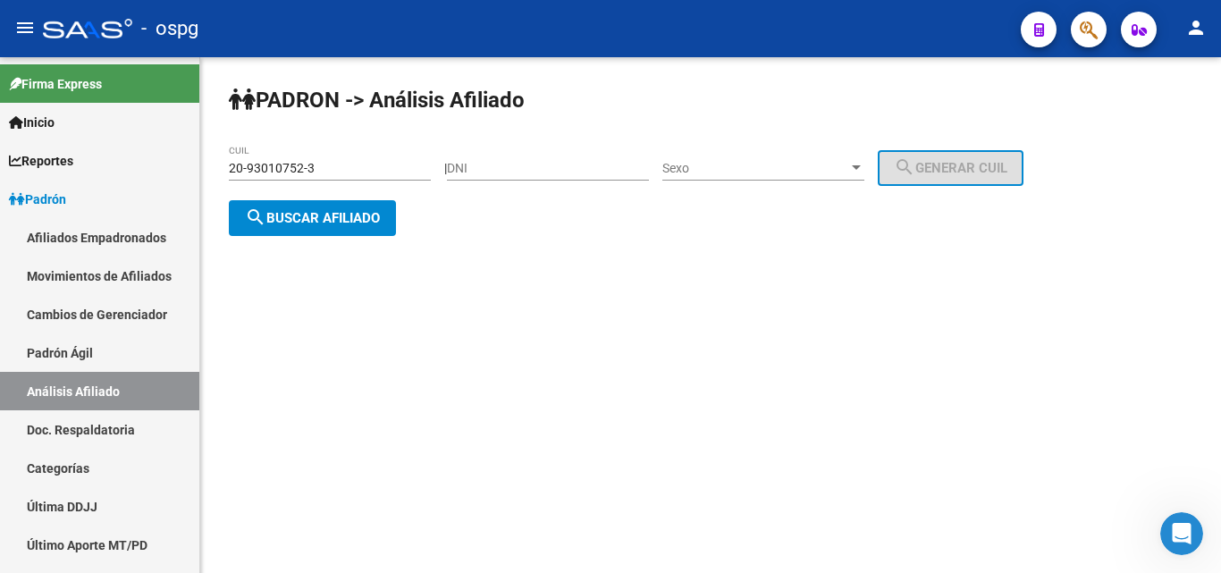
click at [296, 214] on span "search Buscar afiliado" at bounding box center [312, 218] width 135 height 16
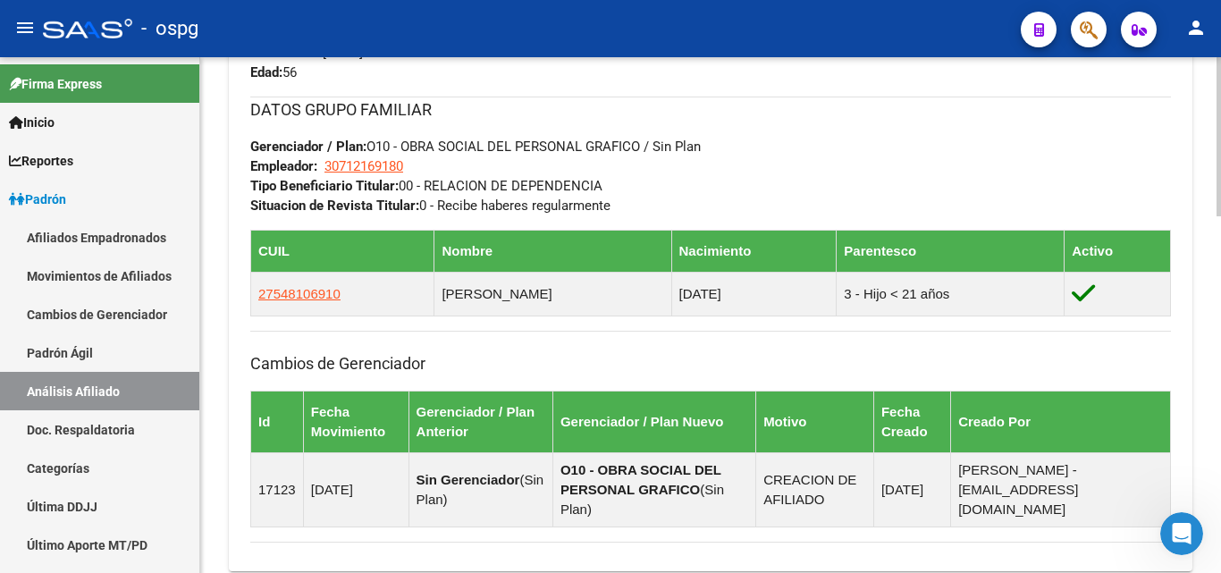
scroll to position [868, 0]
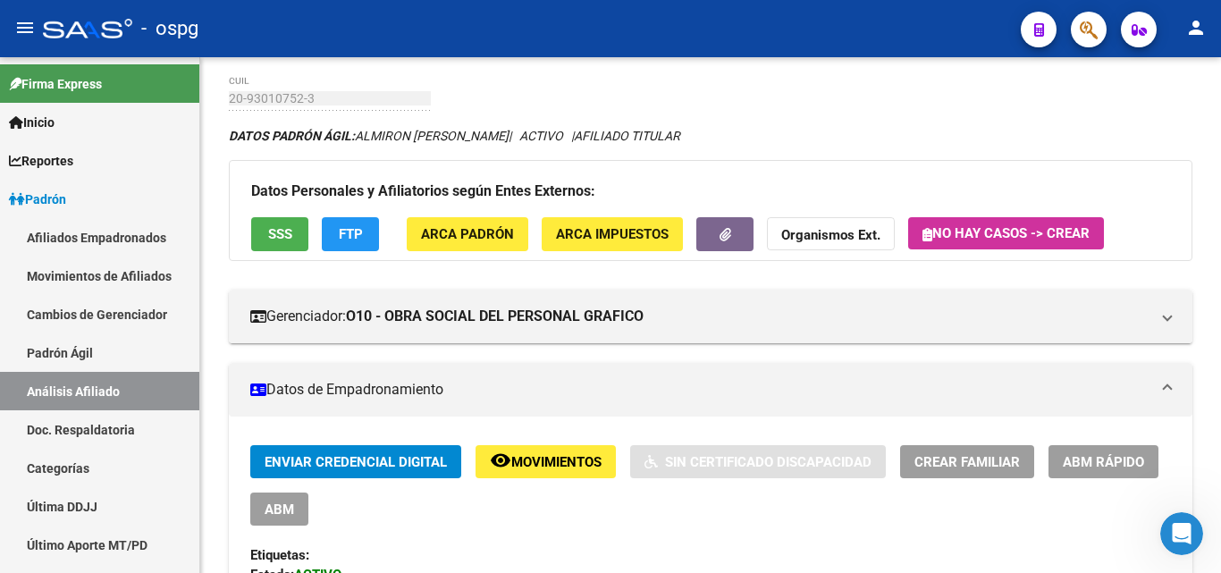
drag, startPoint x: 1215, startPoint y: 202, endPoint x: 1219, endPoint y: 178, distance: 24.5
